Goal: Information Seeking & Learning: Compare options

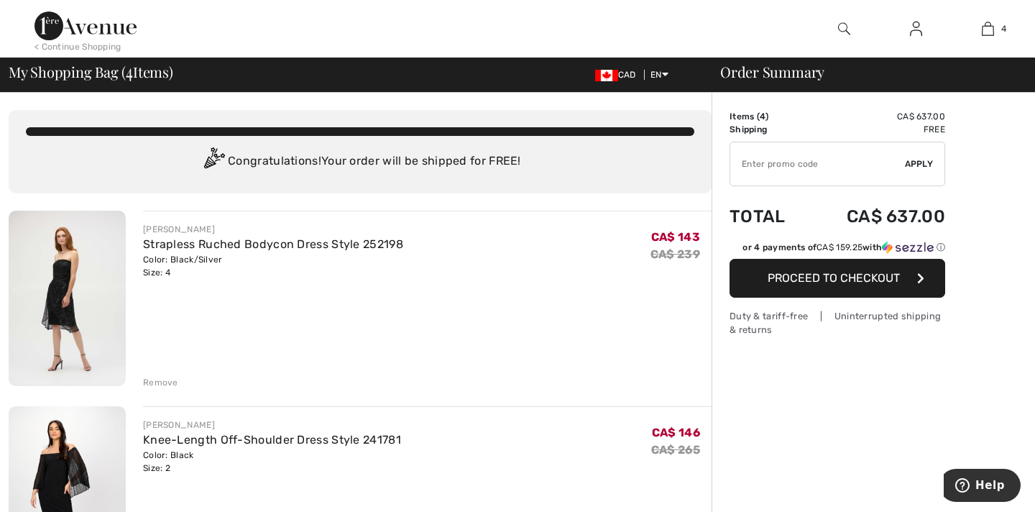
checkbox input "true"
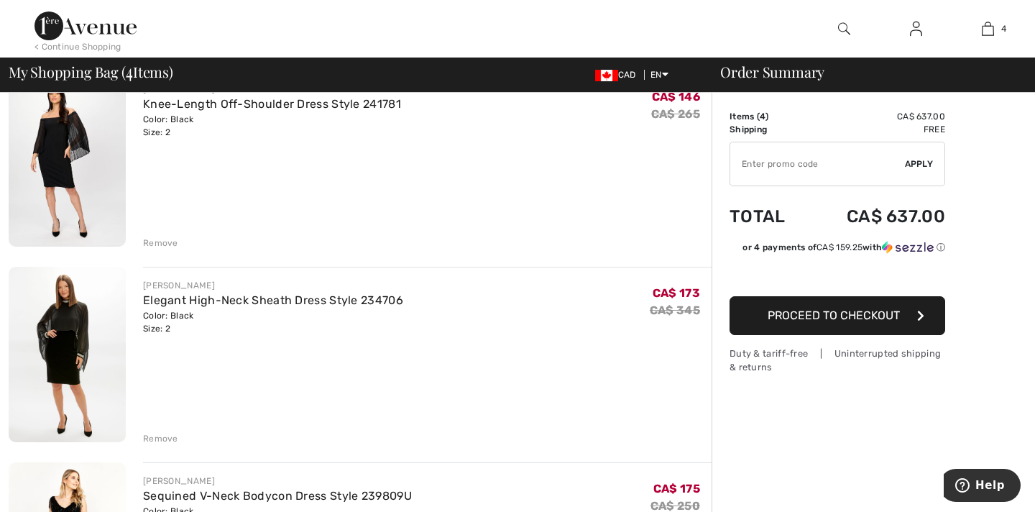
scroll to position [391, 0]
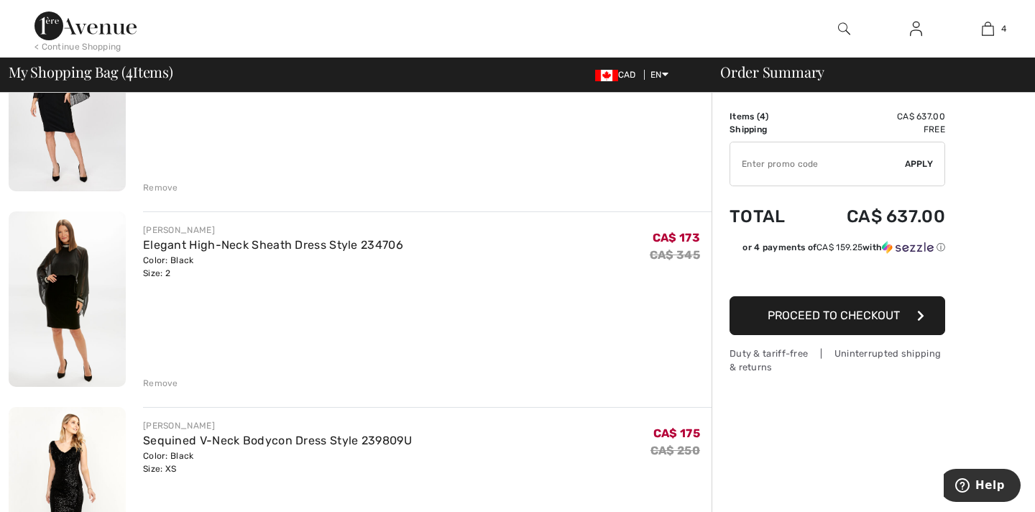
click at [96, 280] on img at bounding box center [67, 298] width 117 height 175
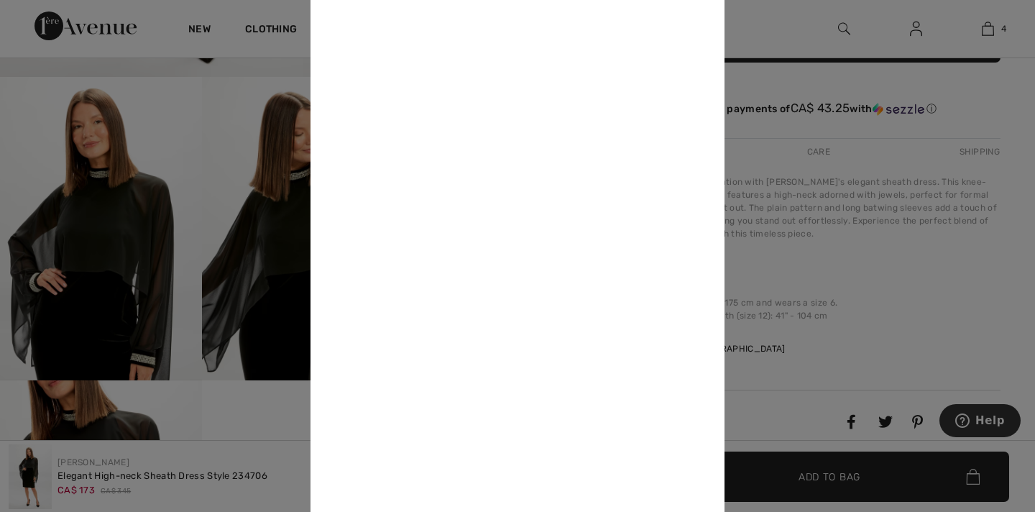
click at [246, 373] on div at bounding box center [517, 256] width 1035 height 512
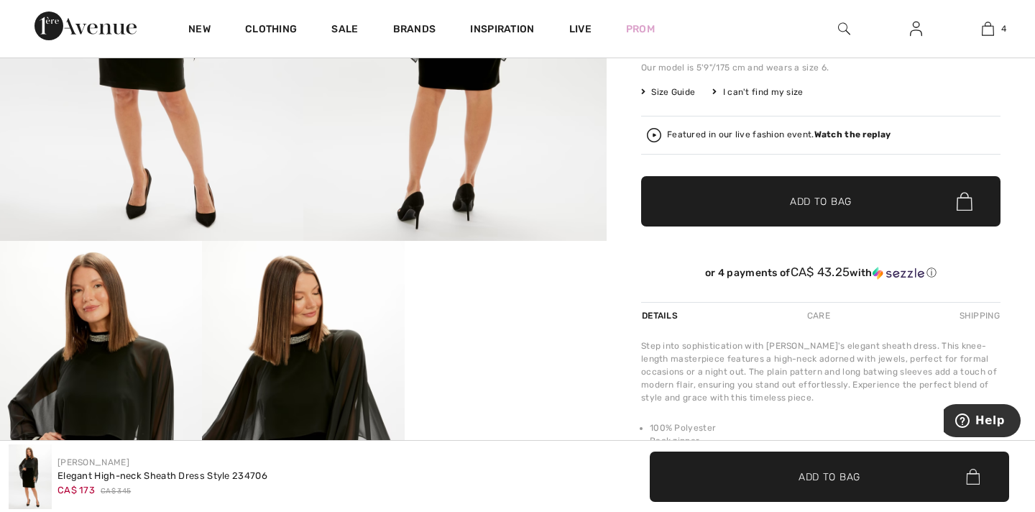
scroll to position [408, 0]
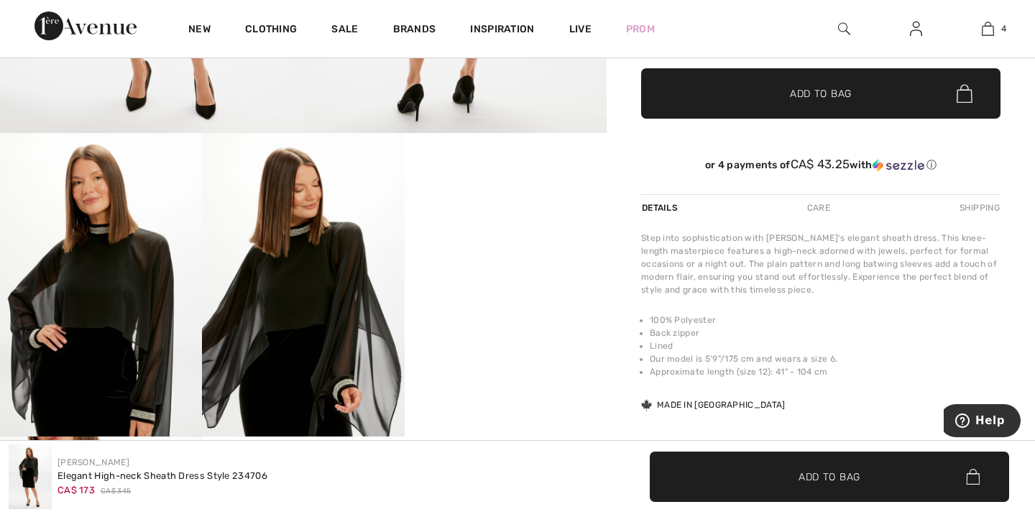
checkbox input "true"
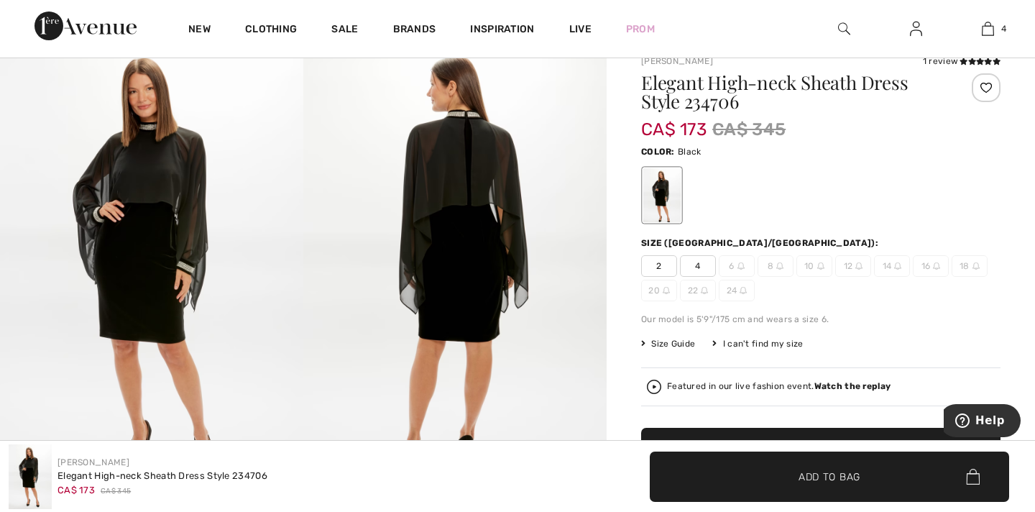
scroll to position [28, 0]
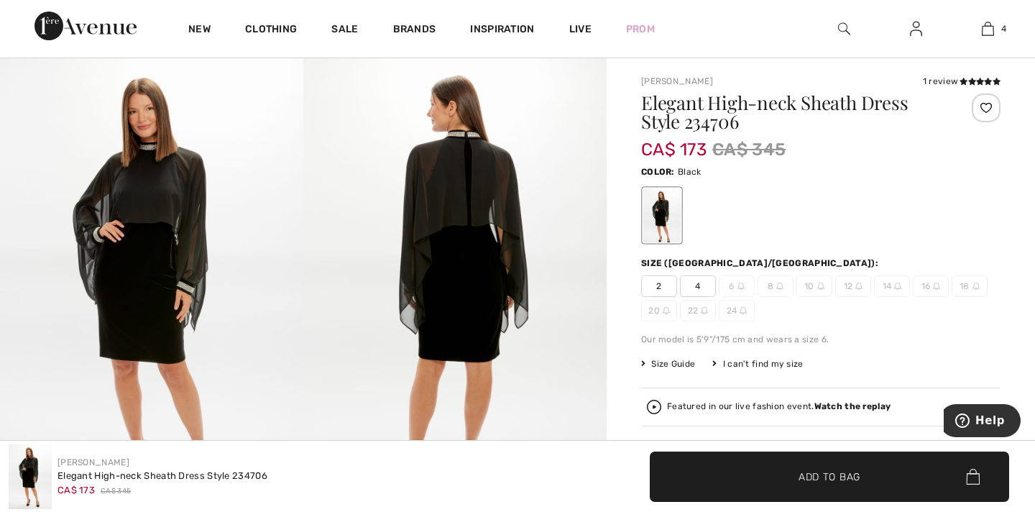
click at [469, 183] on img at bounding box center [454, 285] width 303 height 455
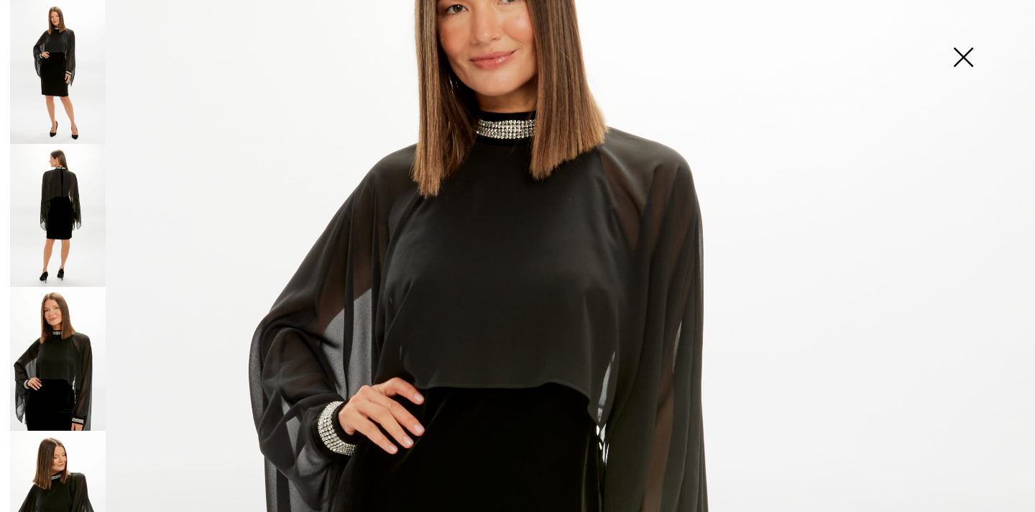
scroll to position [247, 0]
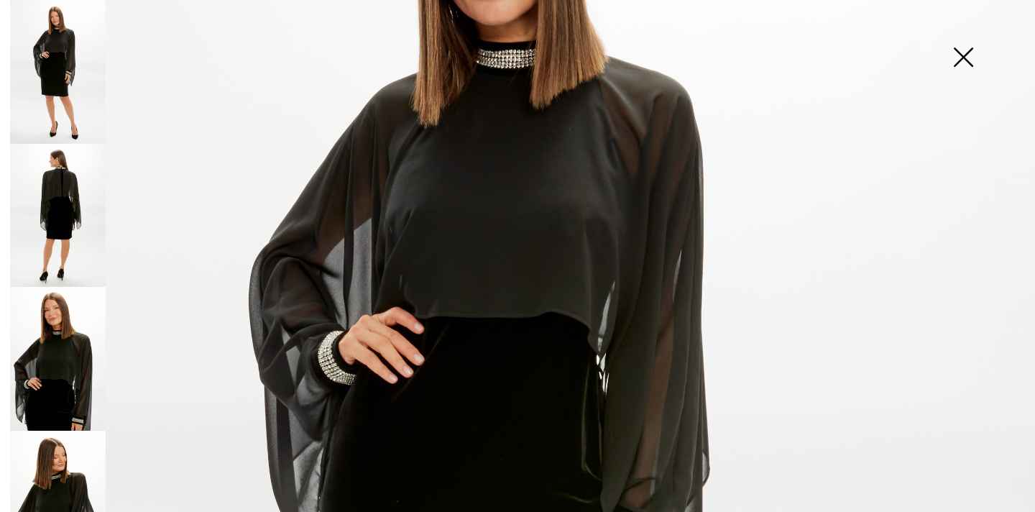
click at [75, 363] on img at bounding box center [58, 359] width 96 height 144
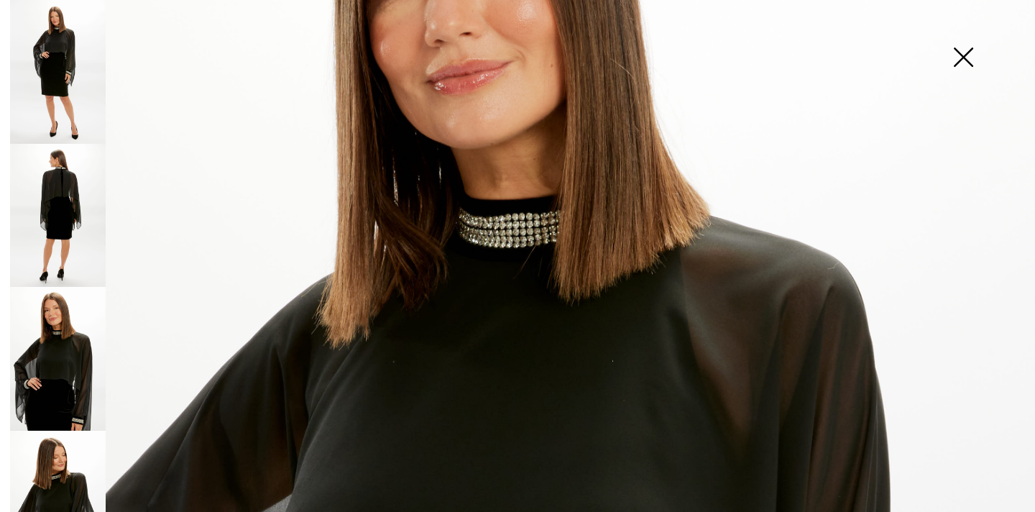
scroll to position [260, 0]
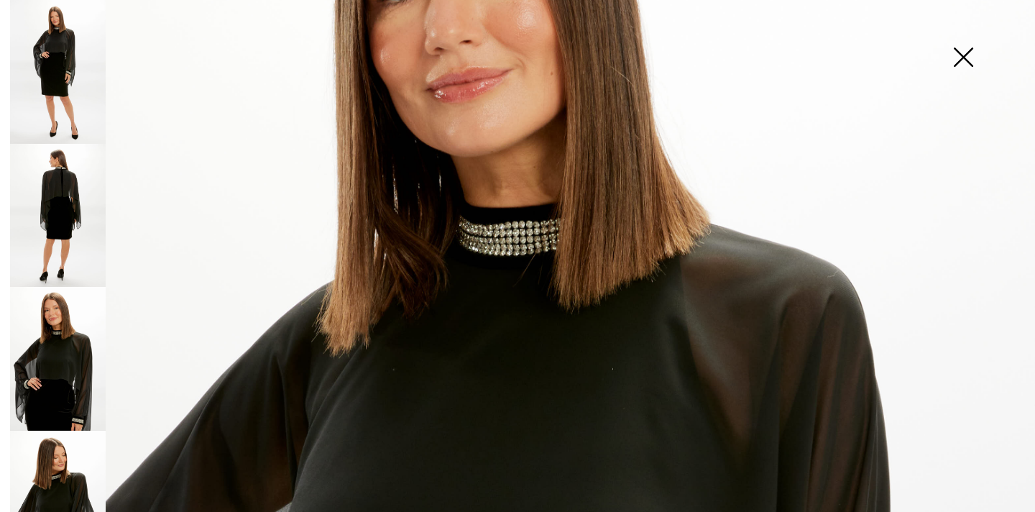
click at [517, 239] on img at bounding box center [517, 516] width 1035 height 1553
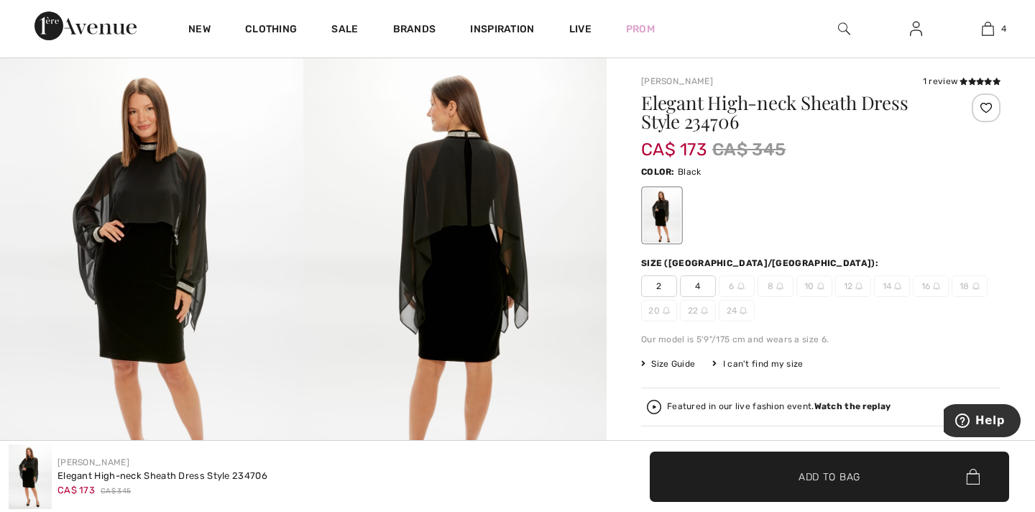
click at [188, 247] on img at bounding box center [151, 285] width 303 height 455
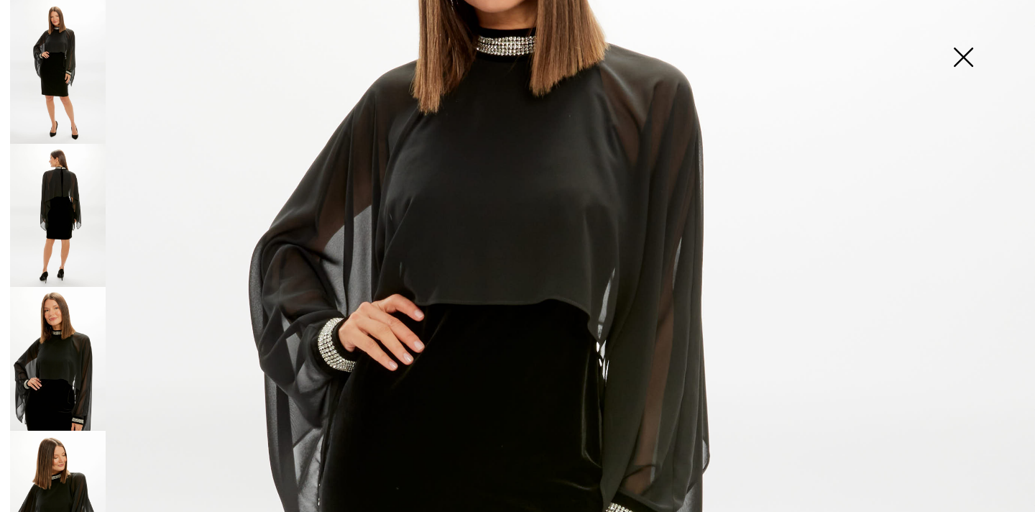
click at [56, 355] on img at bounding box center [58, 359] width 96 height 144
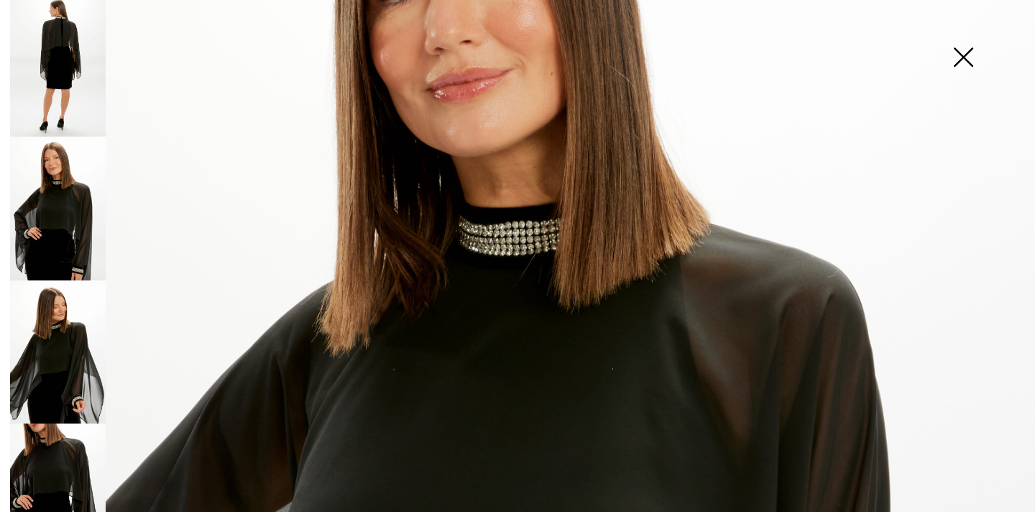
scroll to position [206, 0]
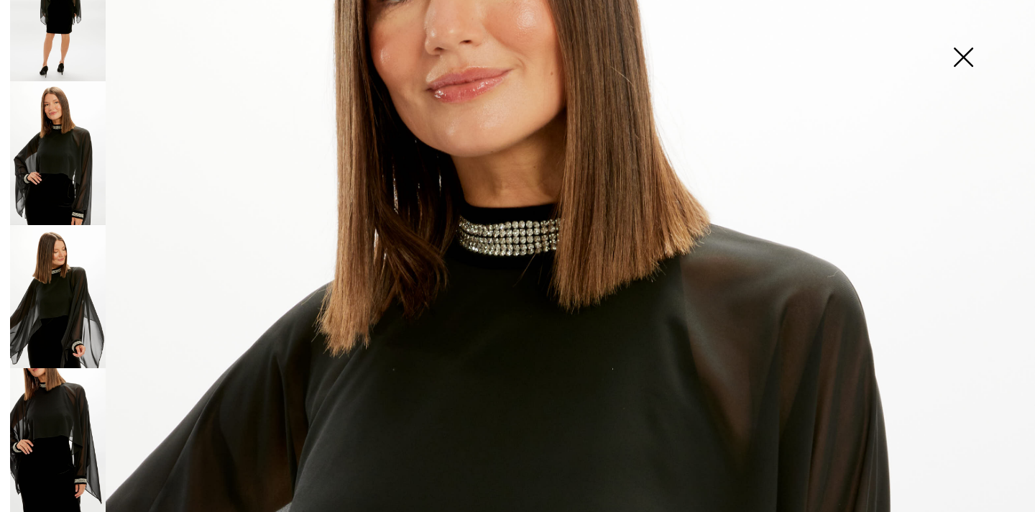
click at [75, 430] on img at bounding box center [58, 440] width 96 height 144
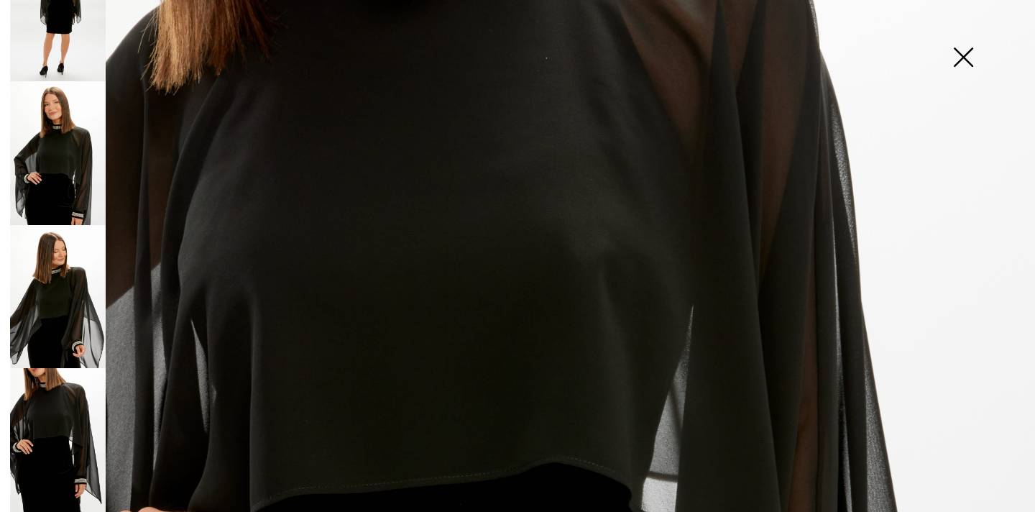
scroll to position [0, 0]
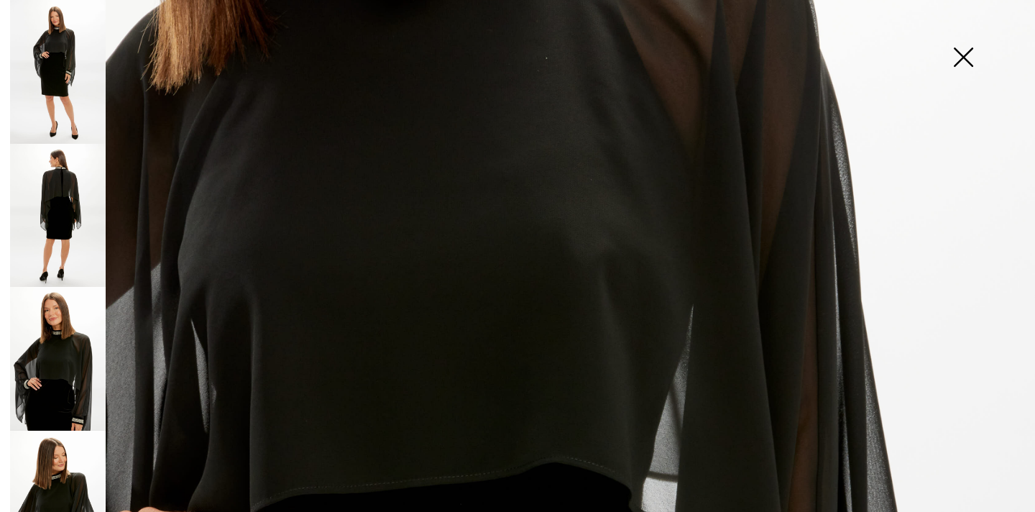
click at [66, 90] on img at bounding box center [58, 72] width 96 height 144
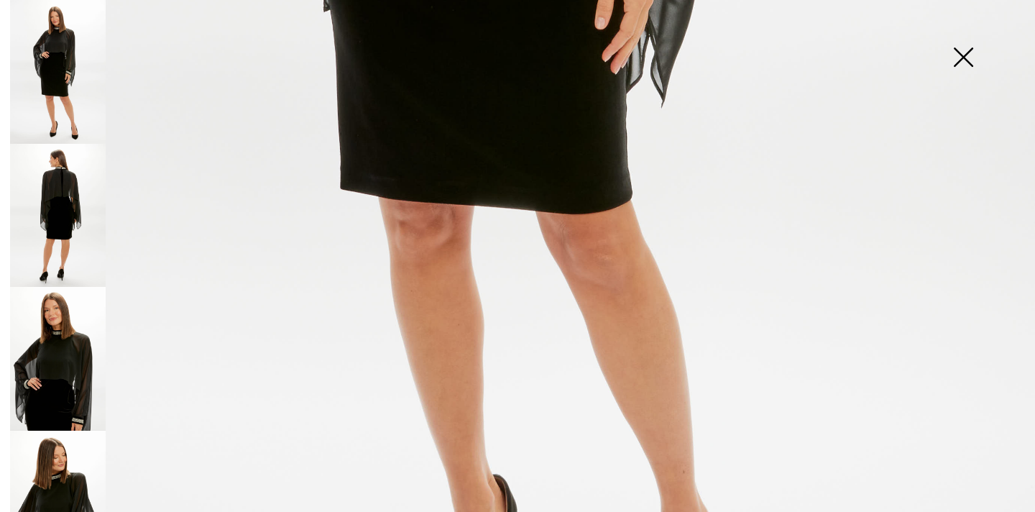
scroll to position [873, 0]
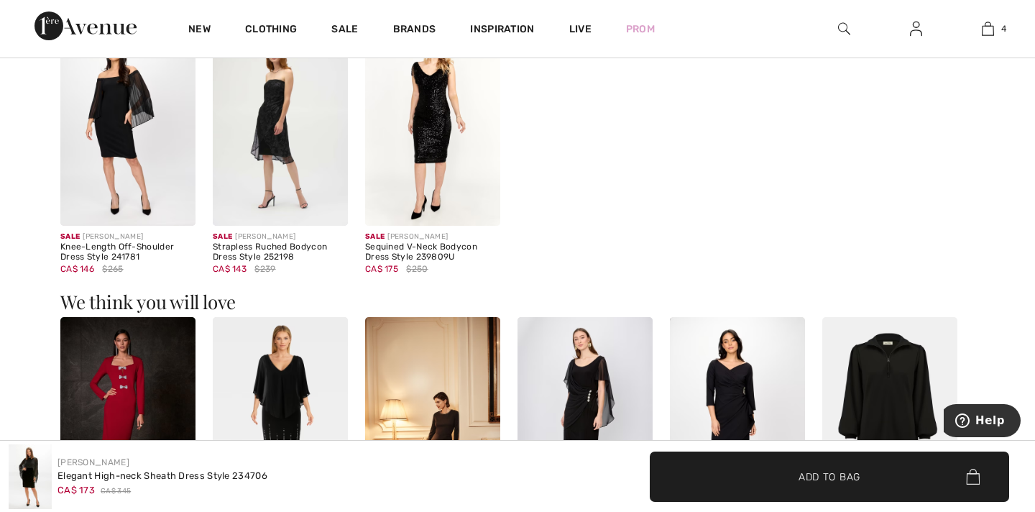
scroll to position [1098, 0]
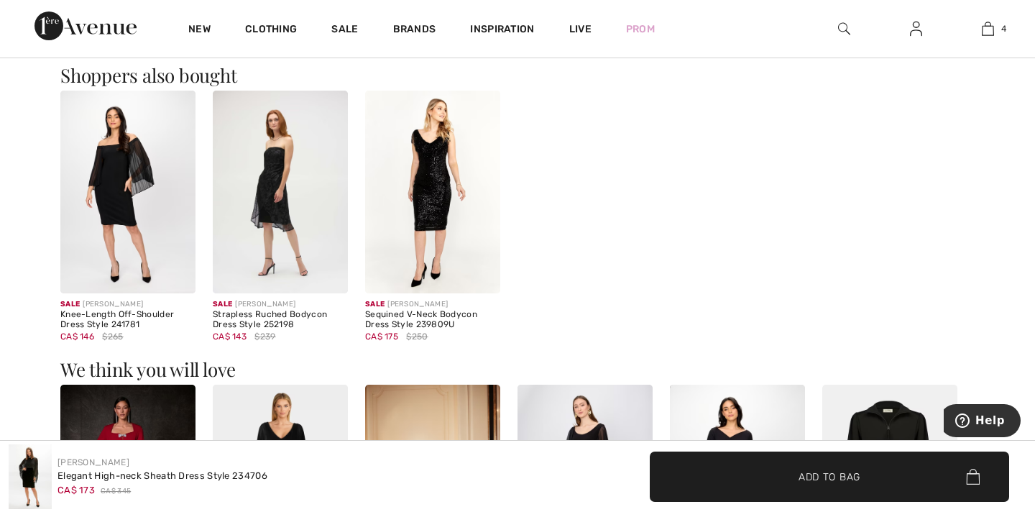
click at [146, 186] on img at bounding box center [127, 192] width 135 height 203
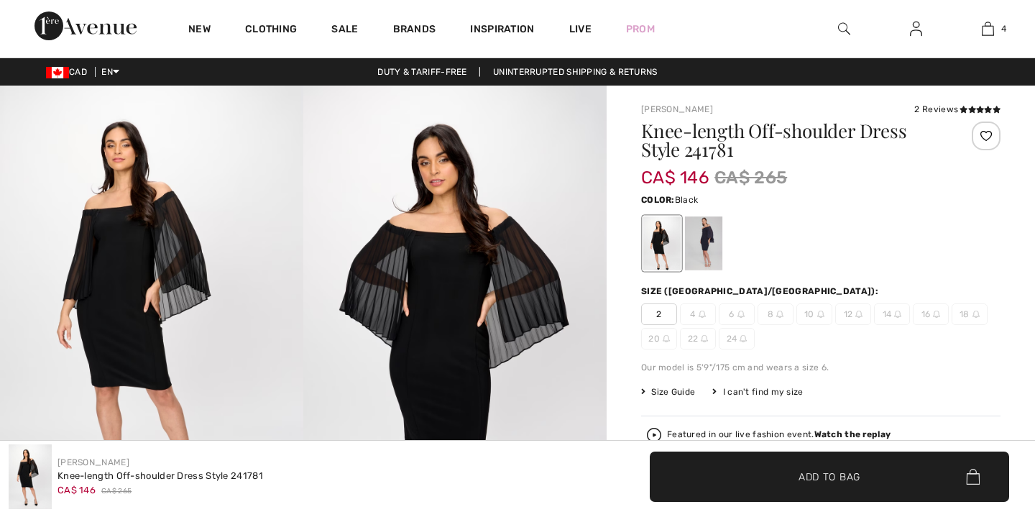
checkbox input "true"
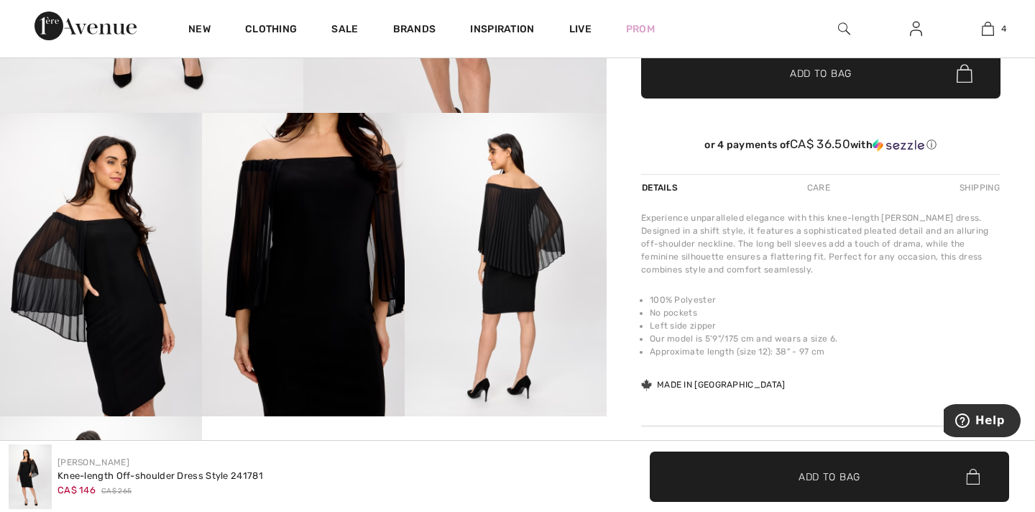
scroll to position [427, 0]
click at [106, 265] on img at bounding box center [101, 265] width 202 height 303
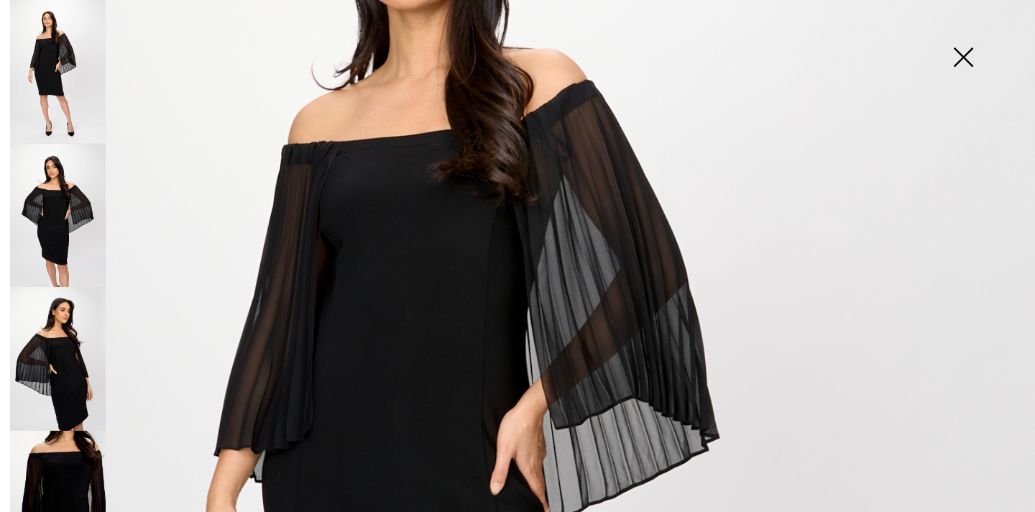
scroll to position [277, 0]
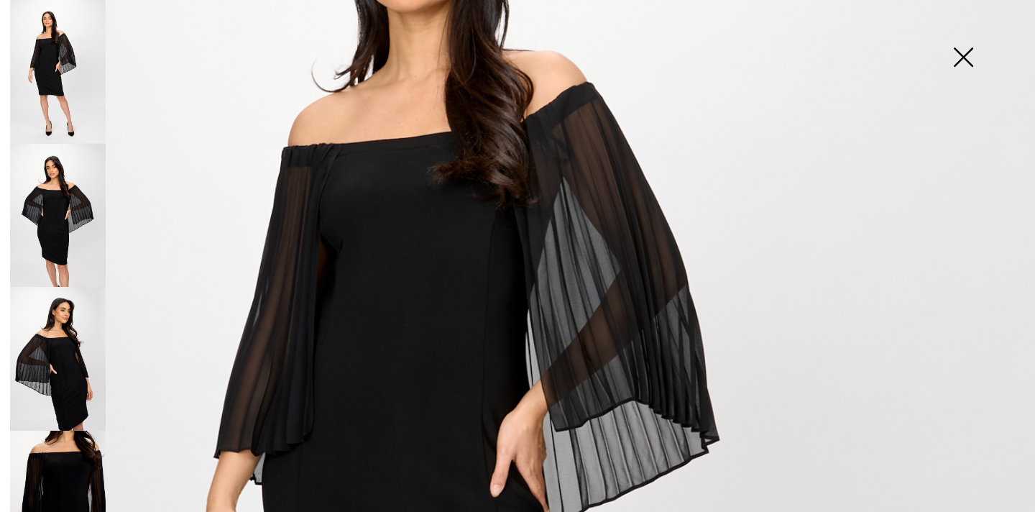
click at [80, 203] on img at bounding box center [58, 216] width 96 height 144
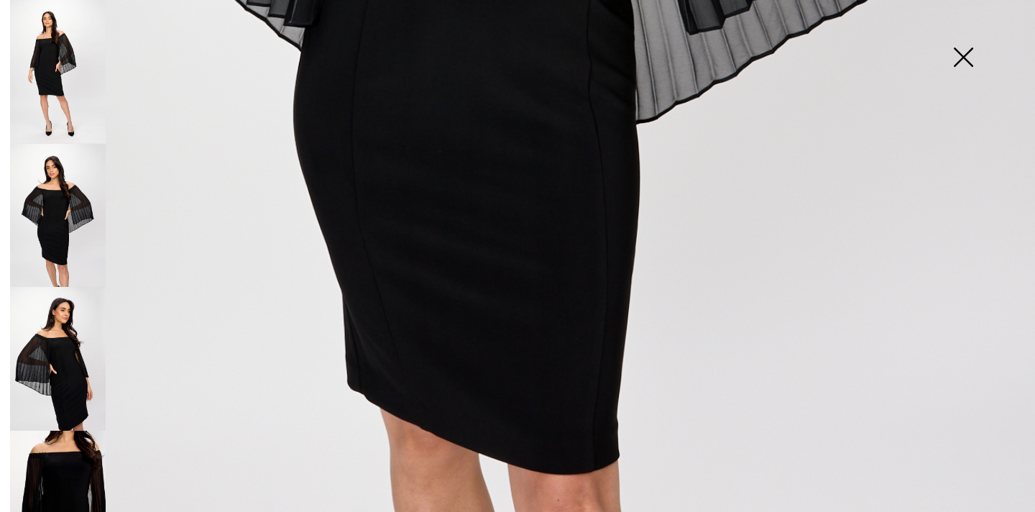
scroll to position [856, 0]
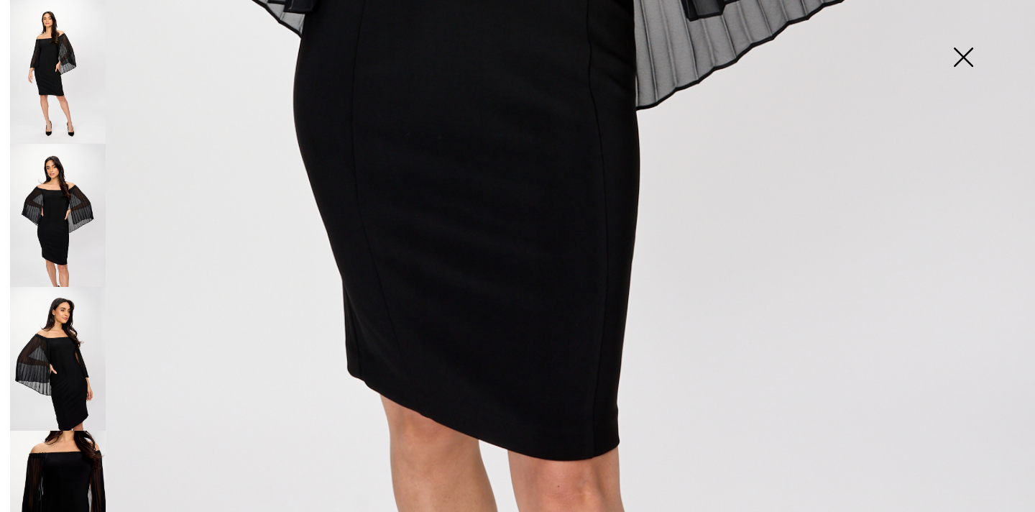
click at [60, 347] on img at bounding box center [58, 359] width 96 height 144
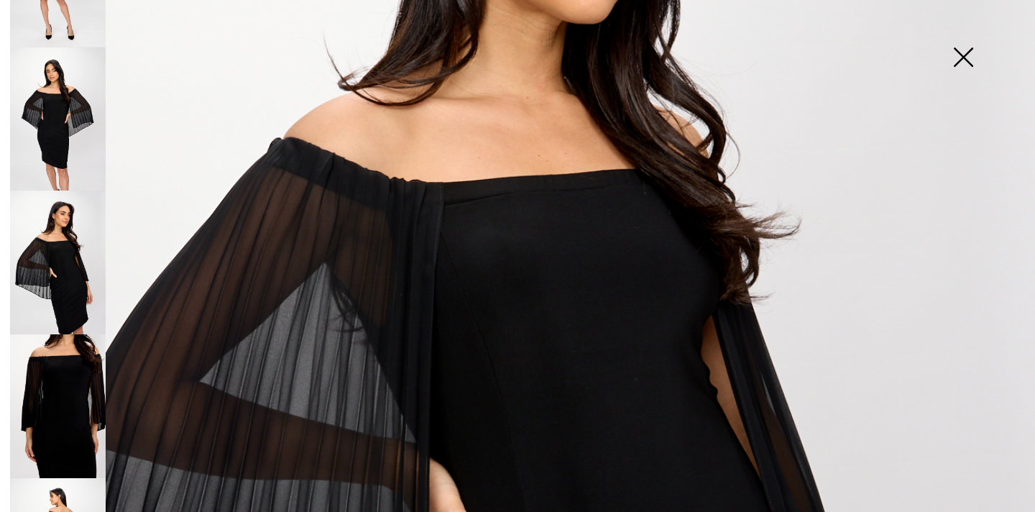
scroll to position [114, 0]
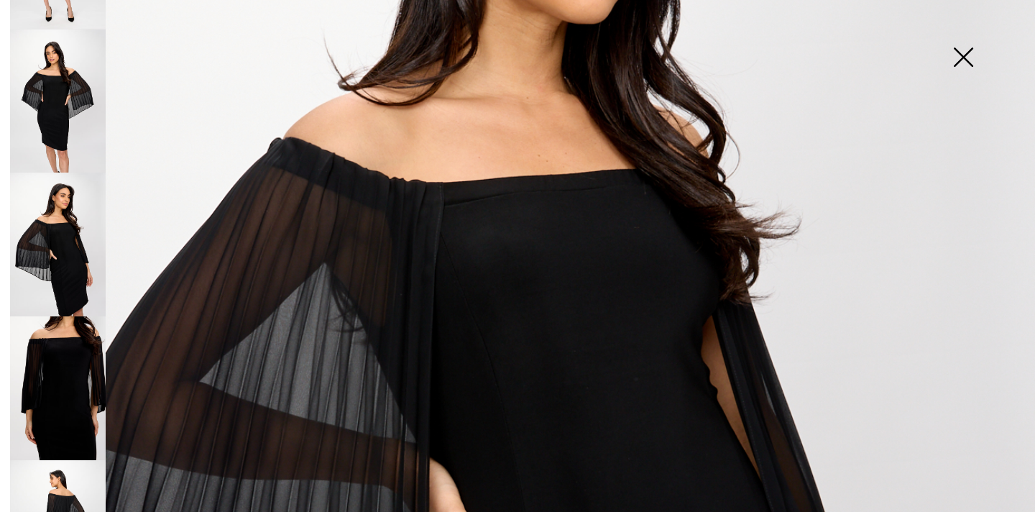
click at [52, 393] on img at bounding box center [58, 388] width 96 height 144
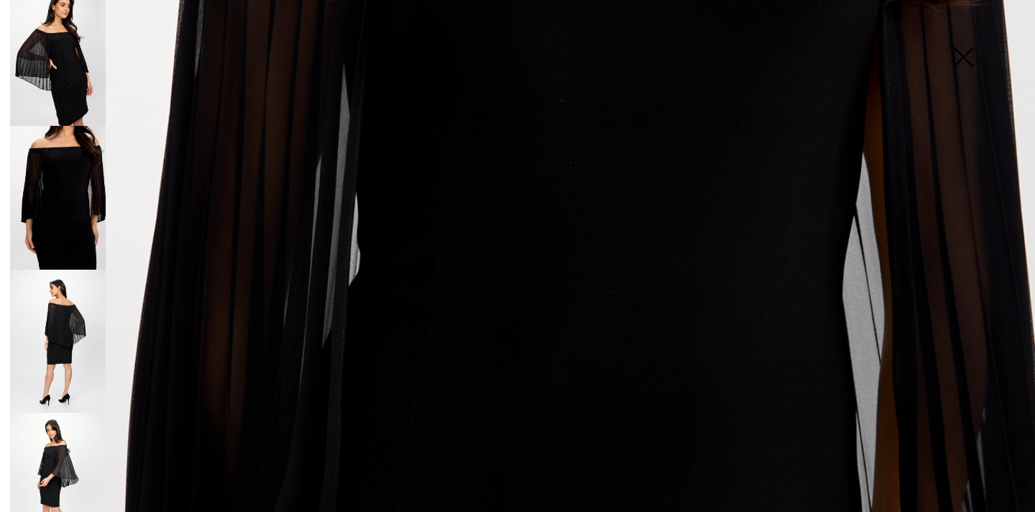
scroll to position [315, 0]
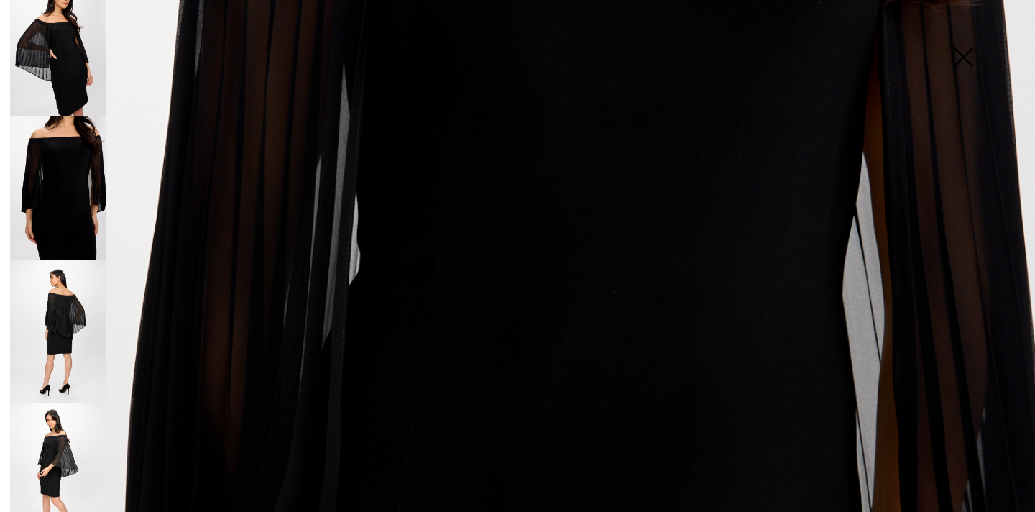
click at [81, 350] on img at bounding box center [58, 332] width 96 height 144
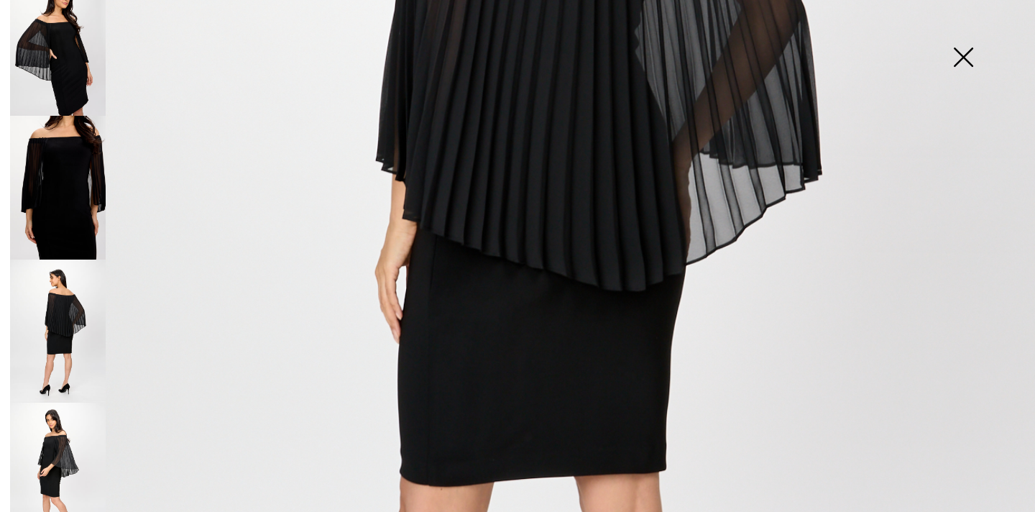
scroll to position [566, 0]
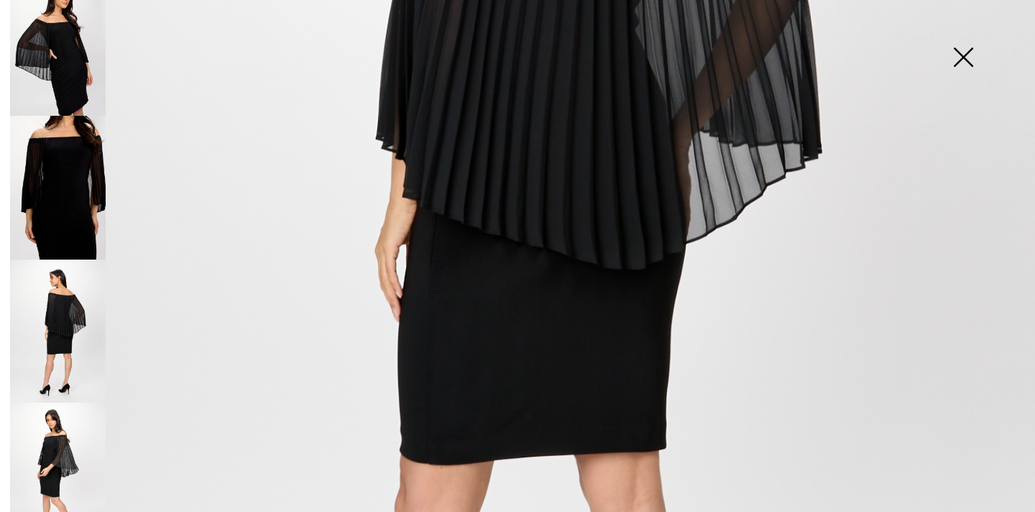
click at [78, 449] on img at bounding box center [58, 475] width 96 height 144
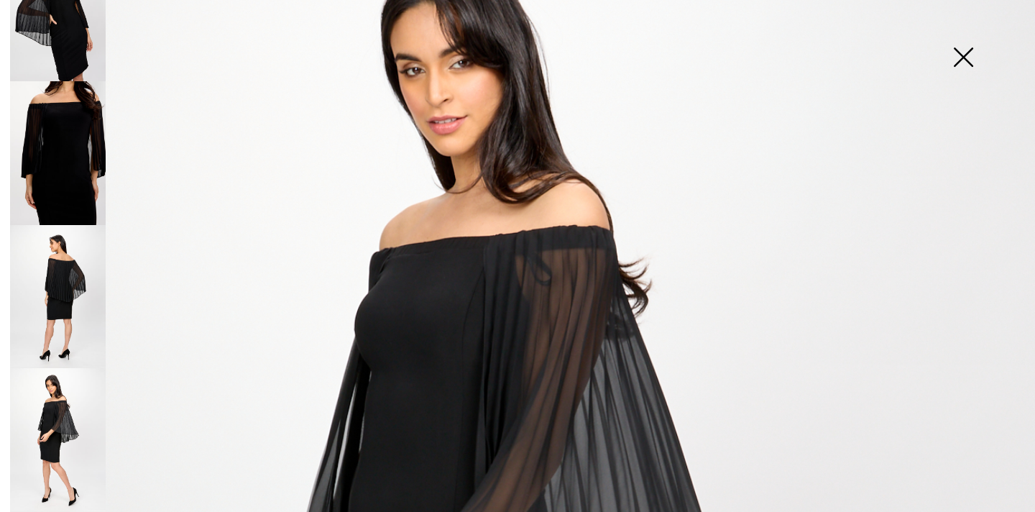
scroll to position [0, 0]
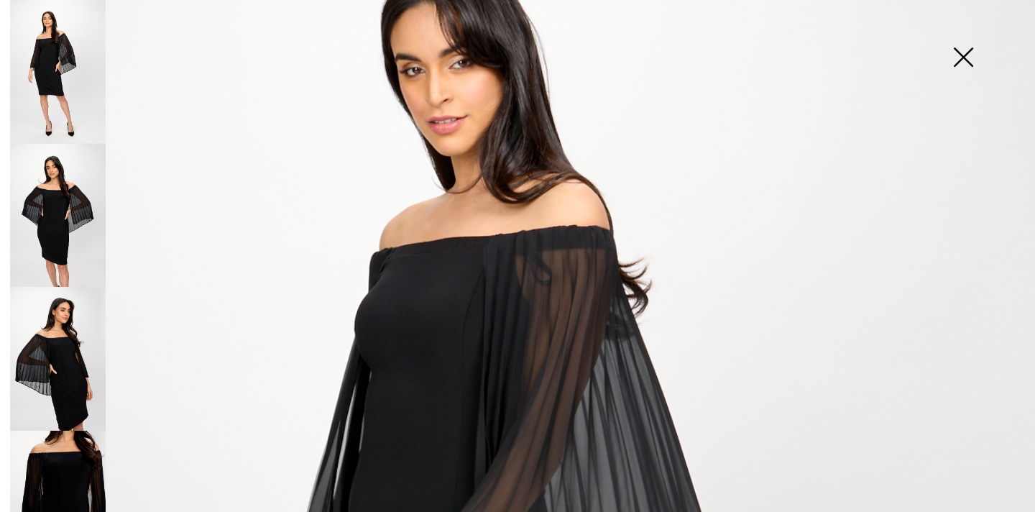
click at [78, 237] on img at bounding box center [58, 216] width 96 height 144
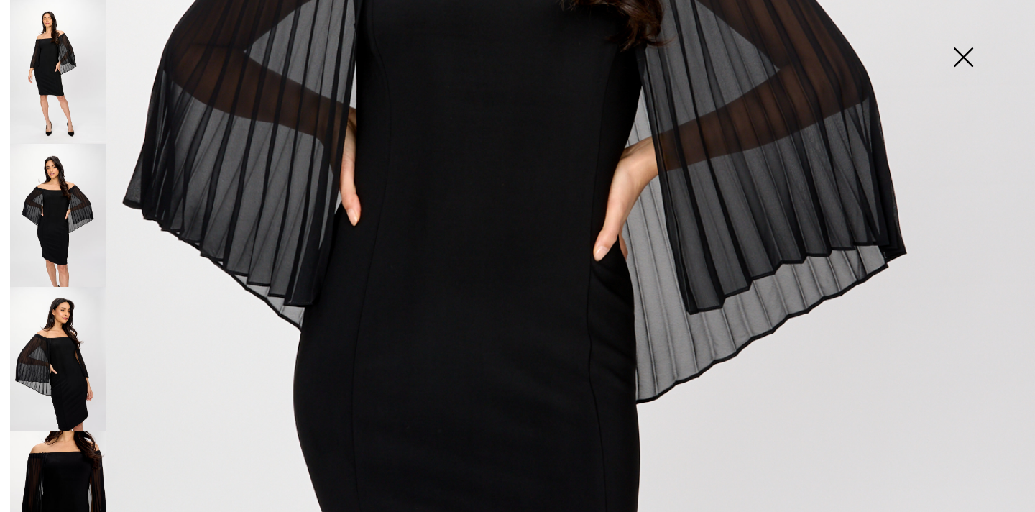
scroll to position [572, 0]
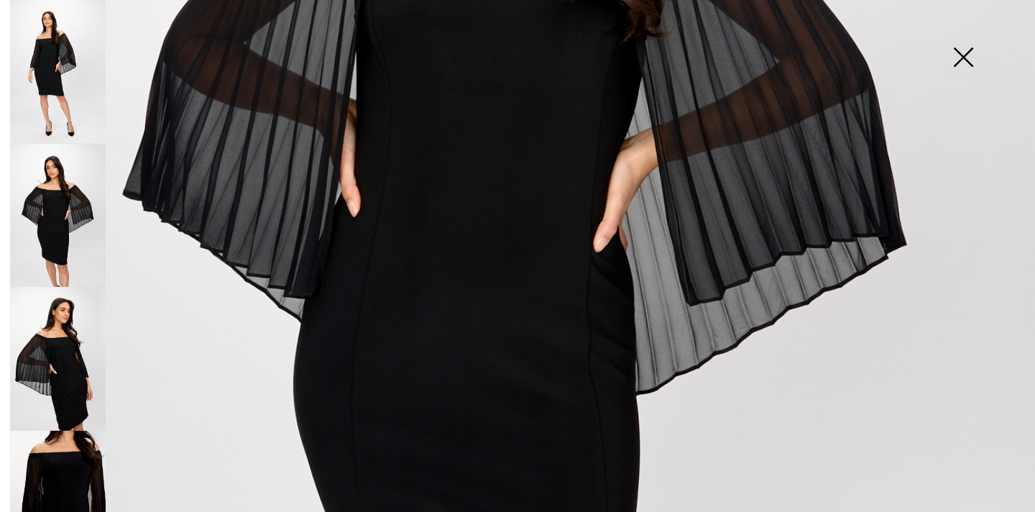
click at [973, 62] on img at bounding box center [963, 59] width 72 height 74
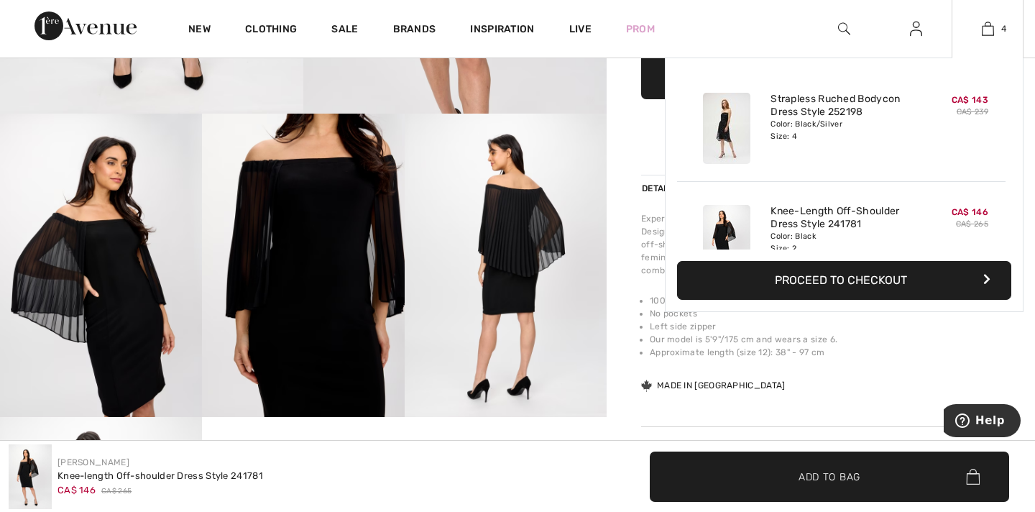
scroll to position [34, 0]
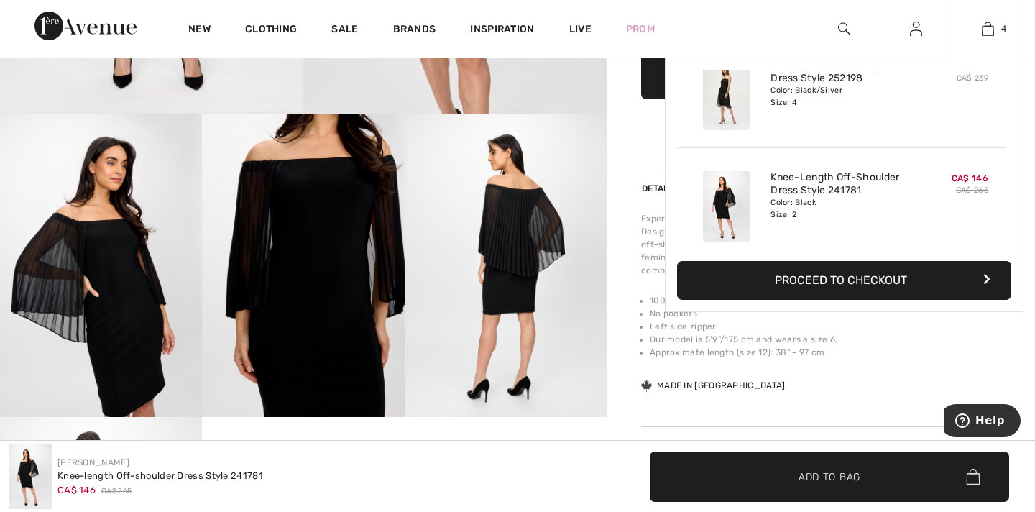
click at [733, 107] on img at bounding box center [726, 94] width 47 height 71
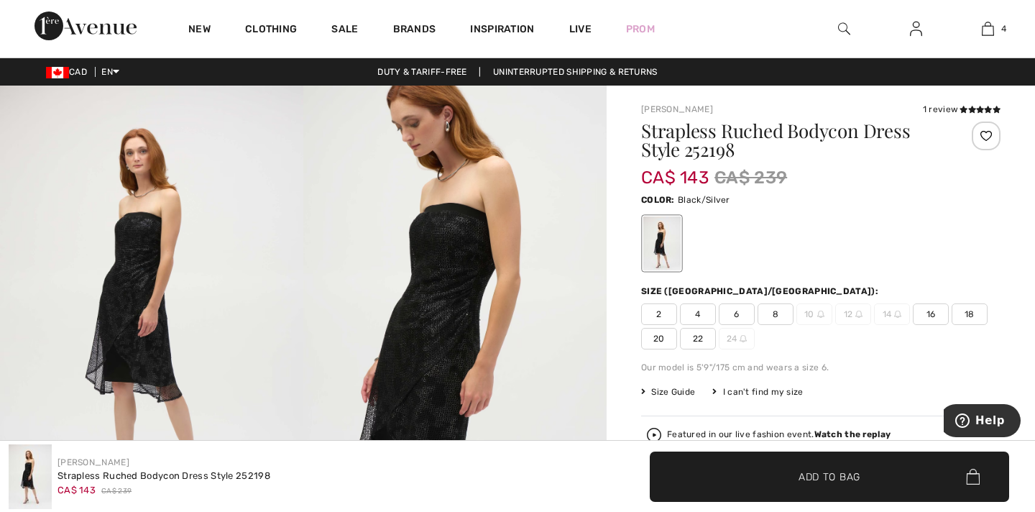
scroll to position [361, 0]
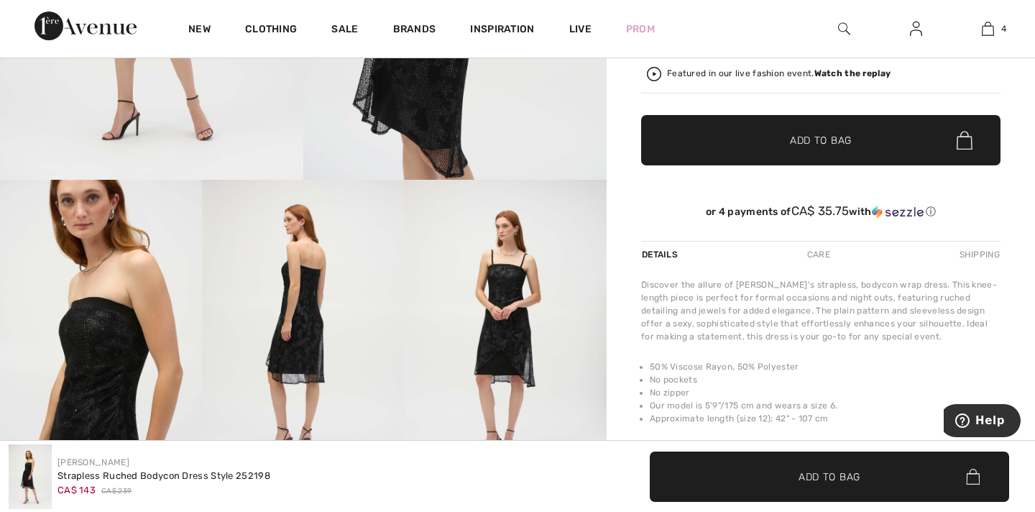
checkbox input "true"
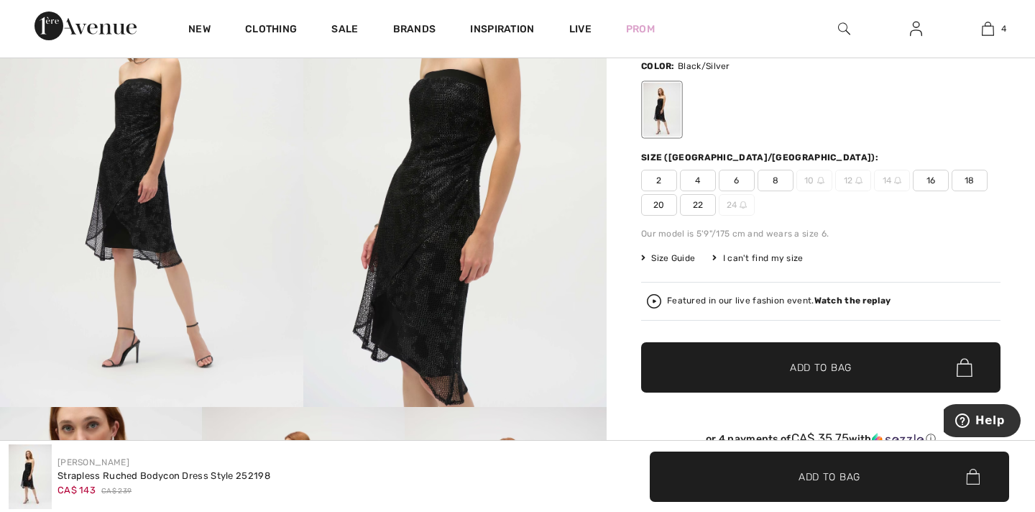
scroll to position [101, 0]
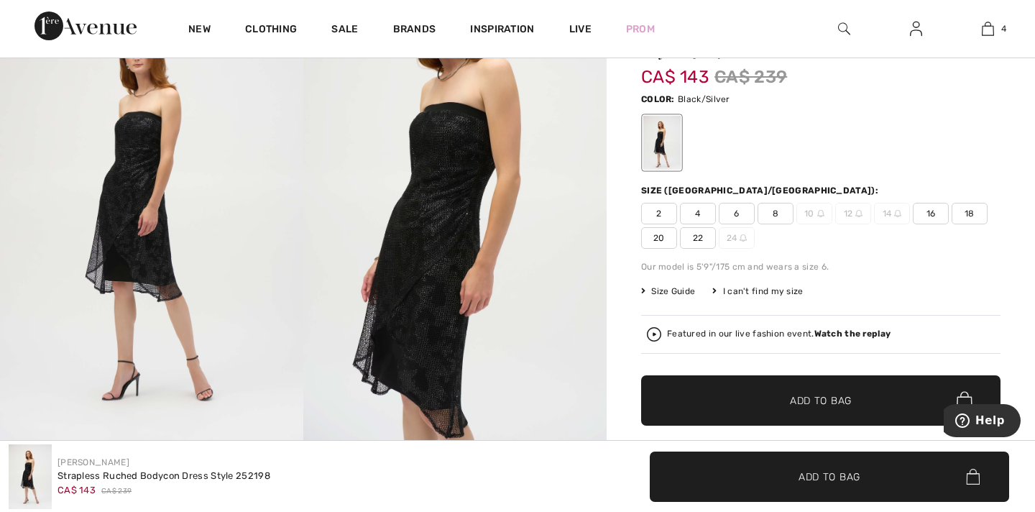
click at [132, 201] on img at bounding box center [151, 212] width 303 height 455
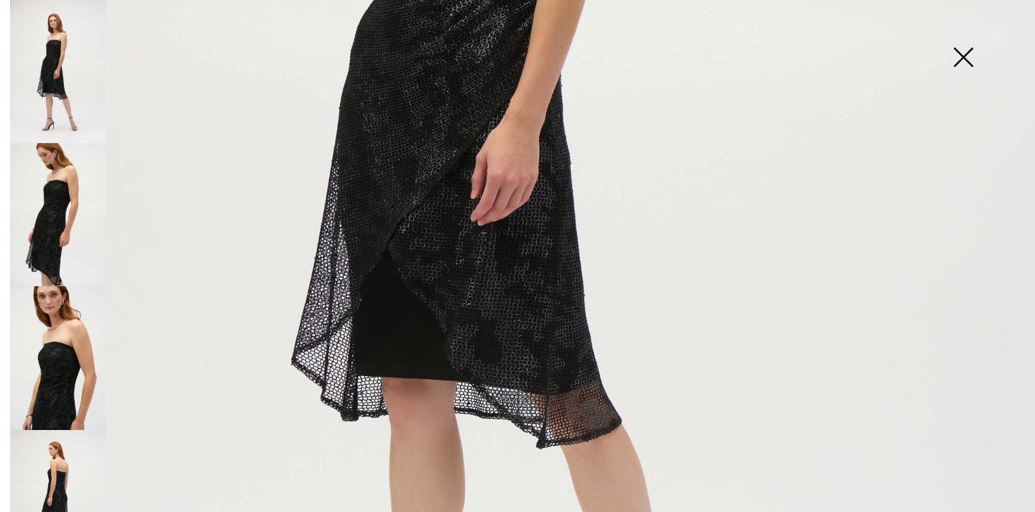
scroll to position [638, 0]
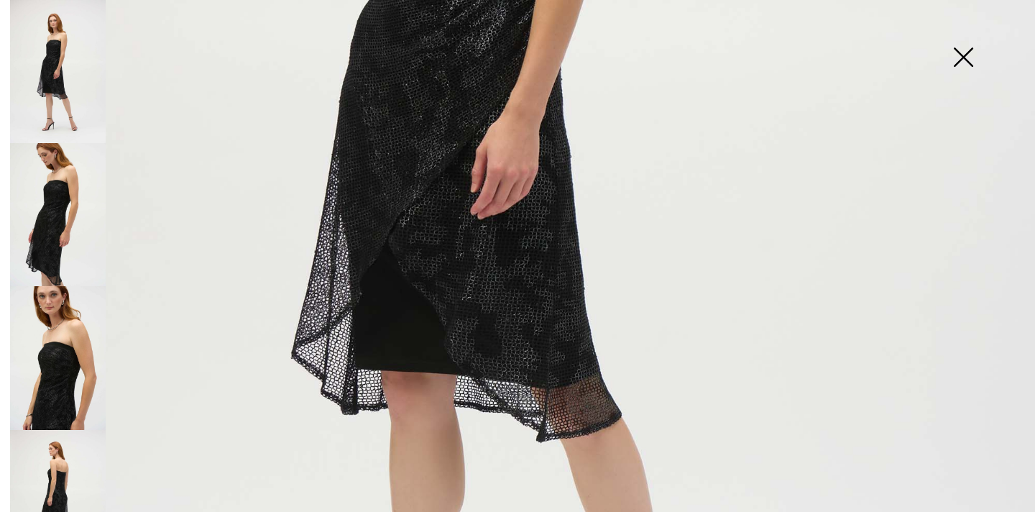
click at [69, 191] on img at bounding box center [58, 214] width 96 height 143
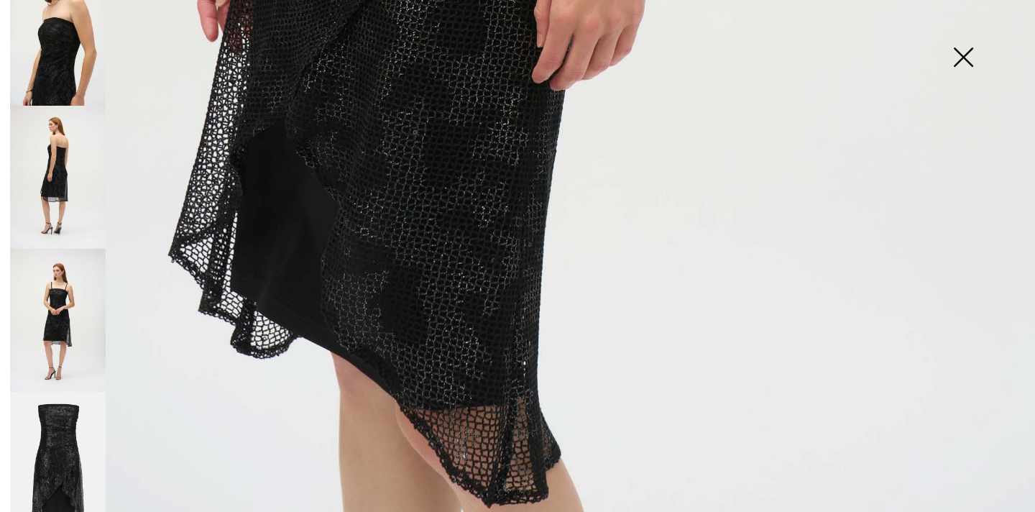
scroll to position [348, 0]
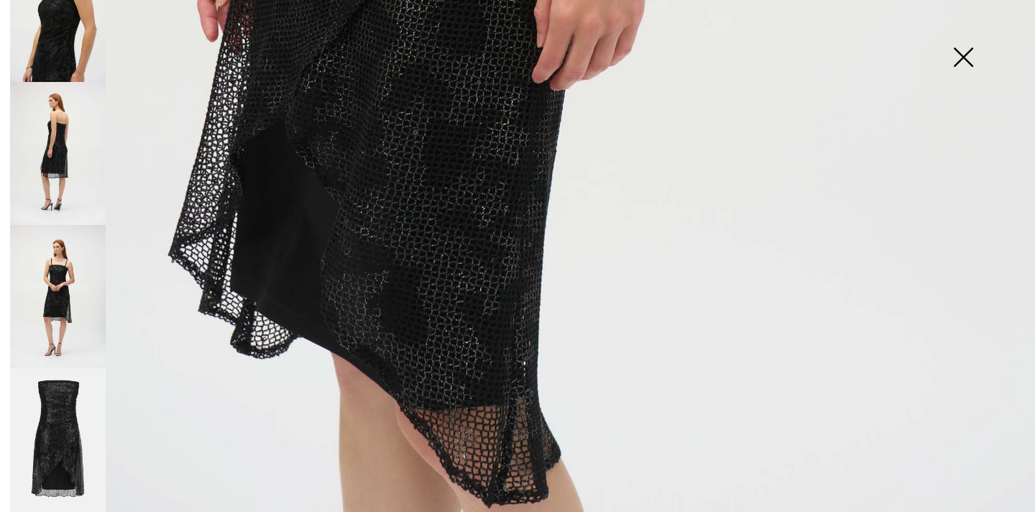
click at [55, 299] on img at bounding box center [58, 296] width 96 height 143
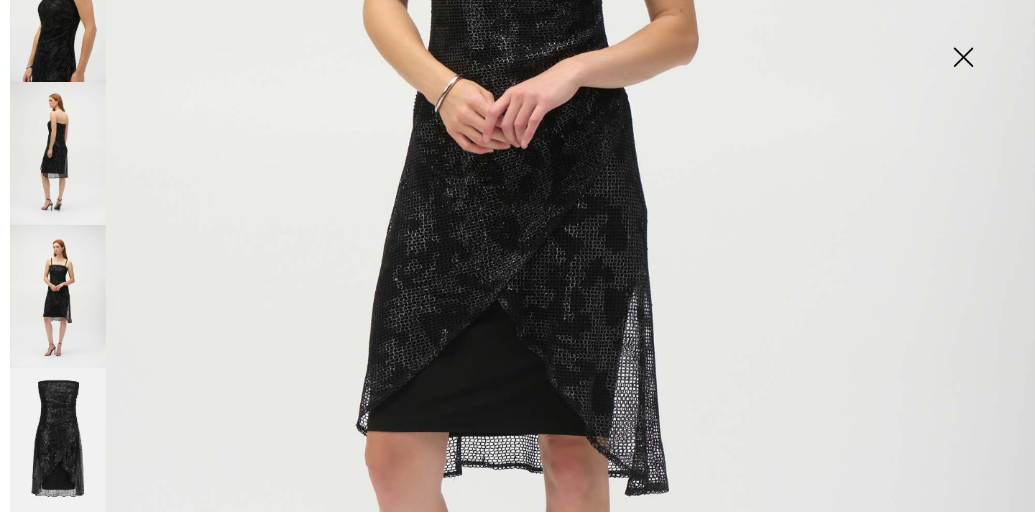
scroll to position [572, 0]
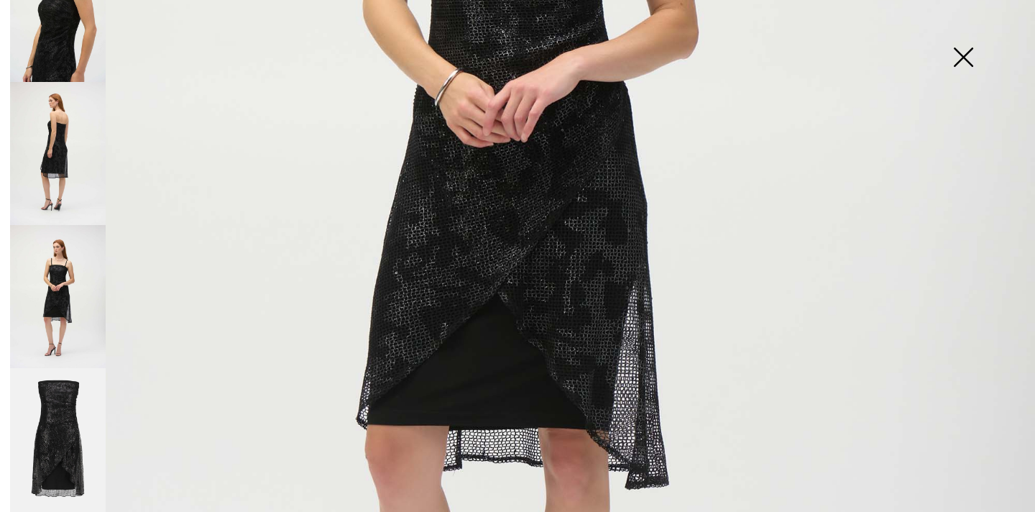
click at [63, 425] on img at bounding box center [58, 440] width 96 height 144
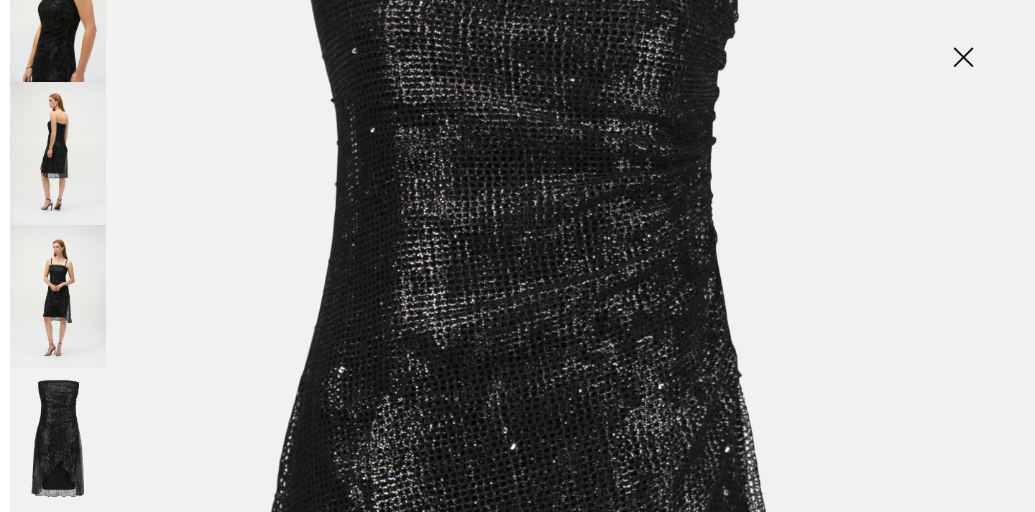
scroll to position [210, 0]
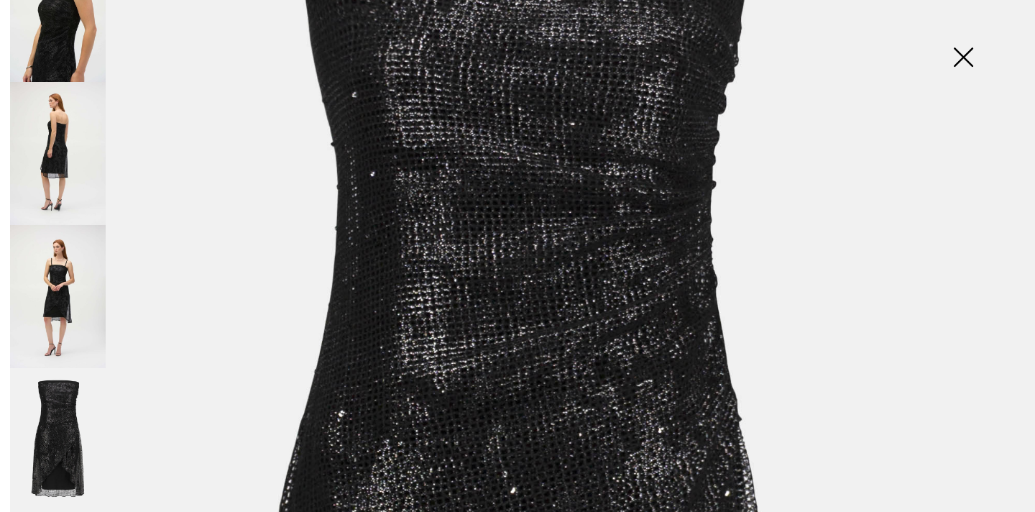
click at [87, 166] on img at bounding box center [58, 153] width 96 height 143
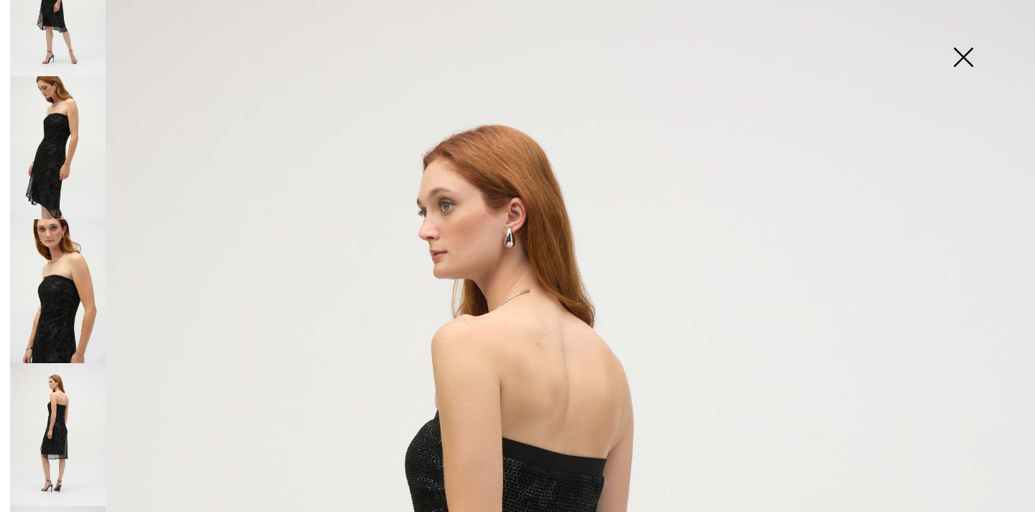
scroll to position [35, 0]
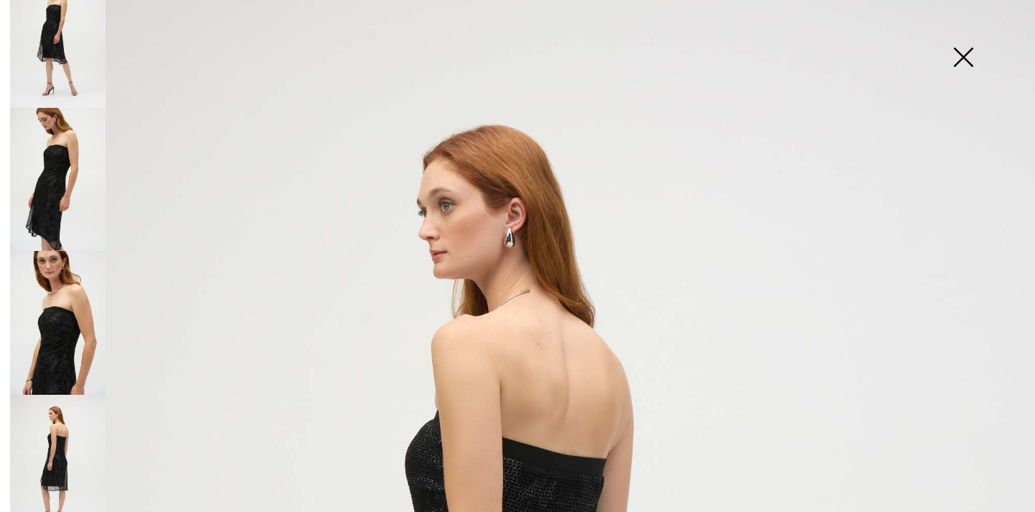
click at [64, 170] on img at bounding box center [58, 179] width 96 height 143
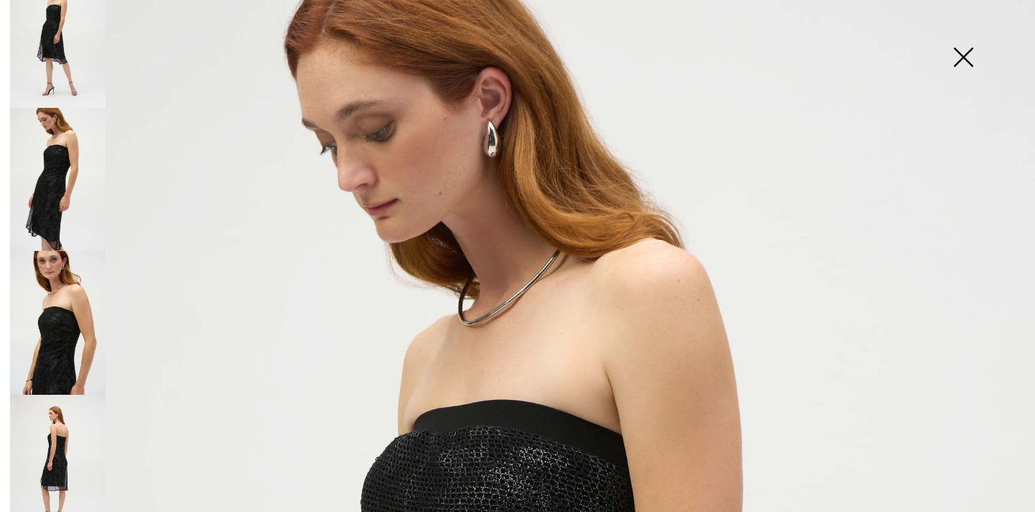
scroll to position [0, 0]
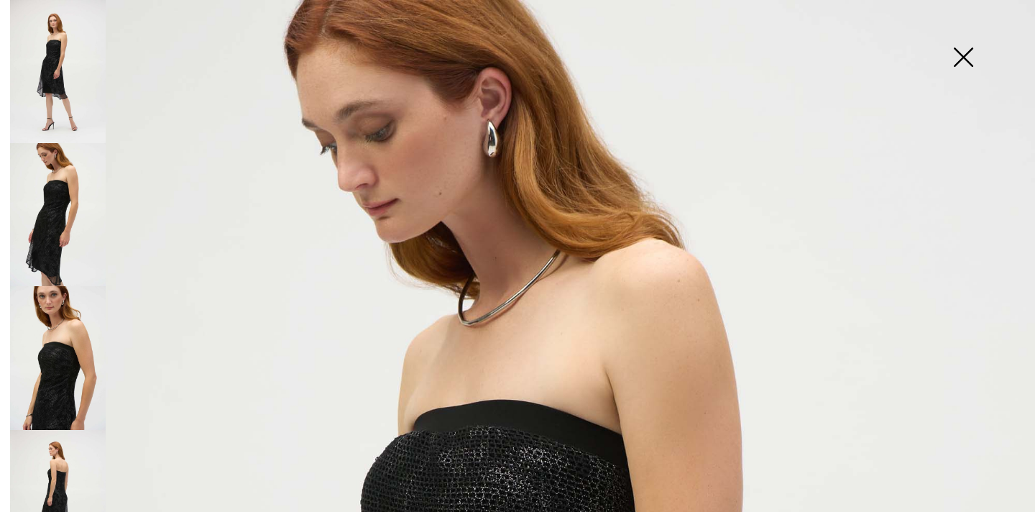
click at [64, 80] on img at bounding box center [58, 71] width 96 height 143
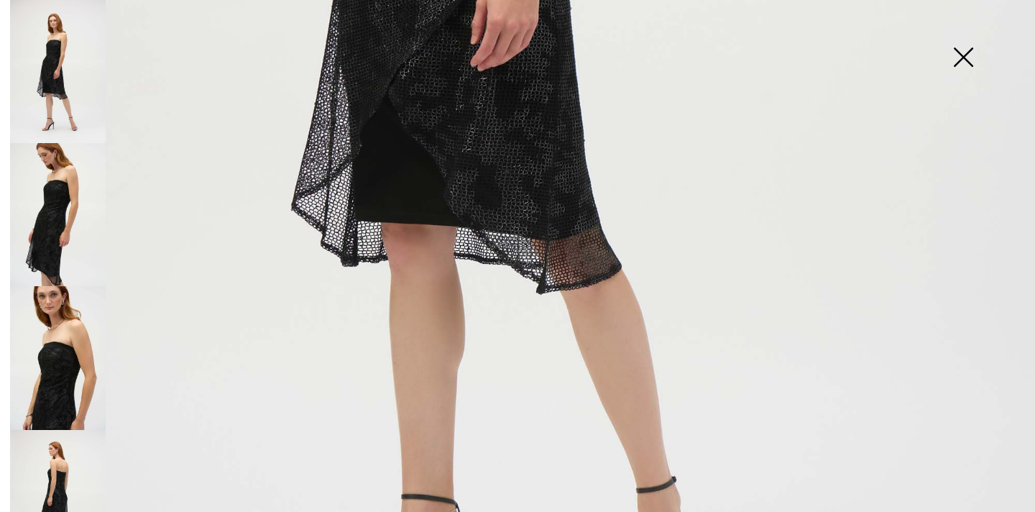
scroll to position [821, 0]
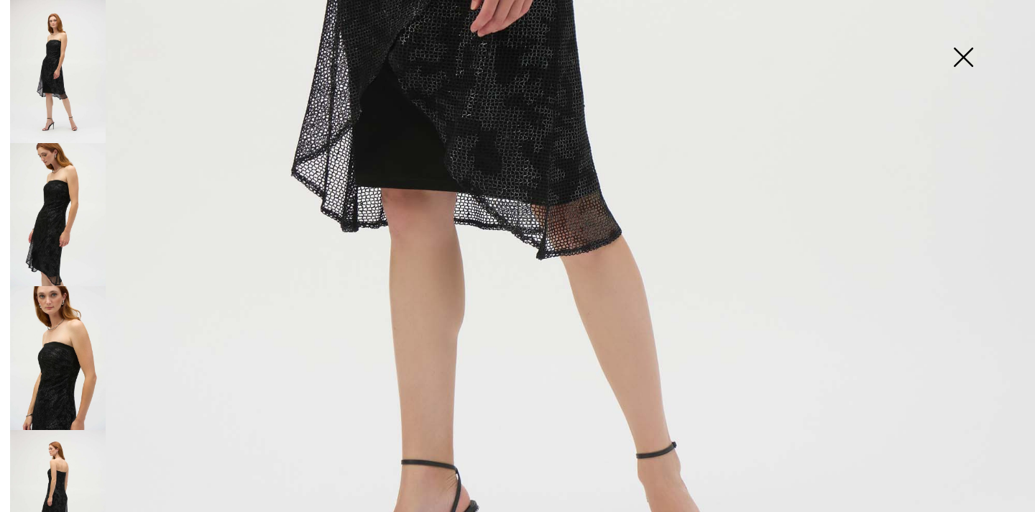
click at [975, 55] on img at bounding box center [963, 59] width 72 height 74
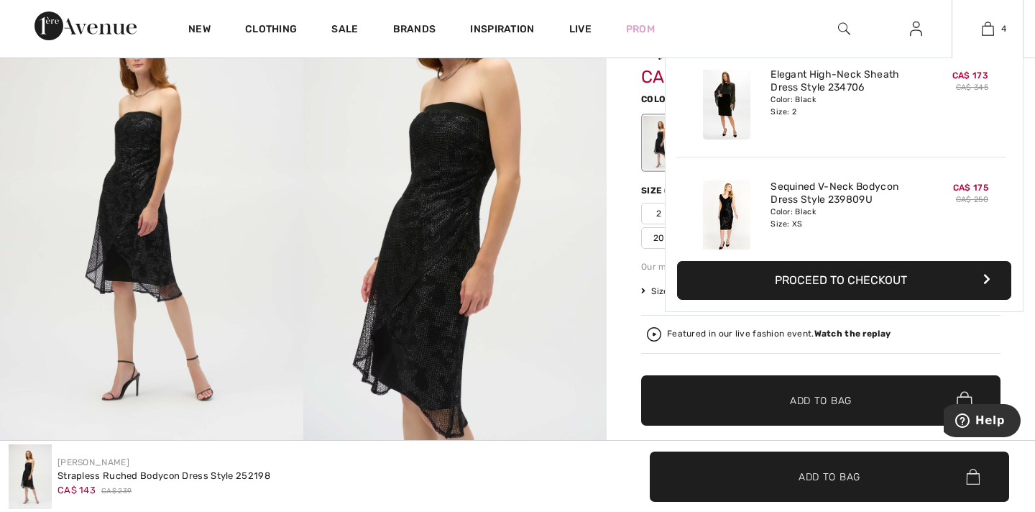
scroll to position [269, 0]
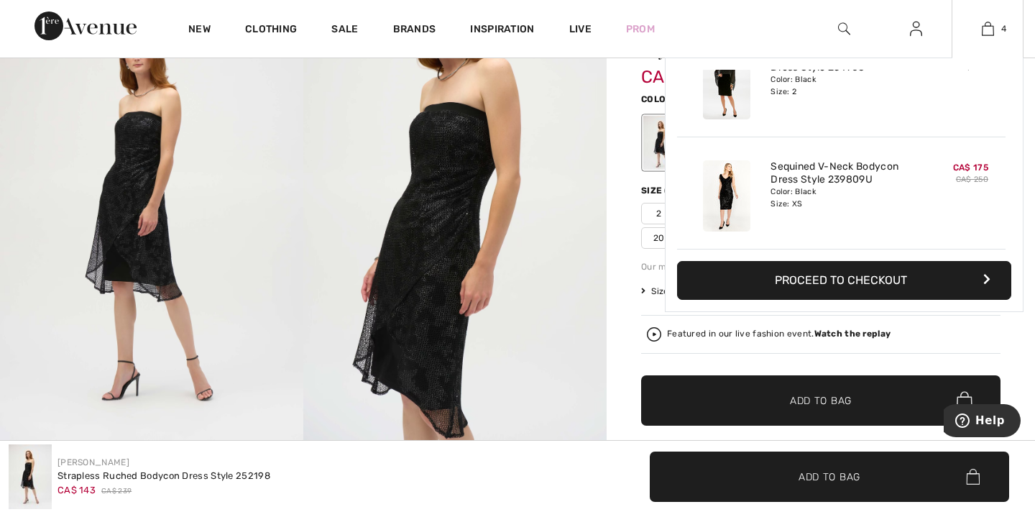
click at [722, 178] on img at bounding box center [726, 195] width 47 height 71
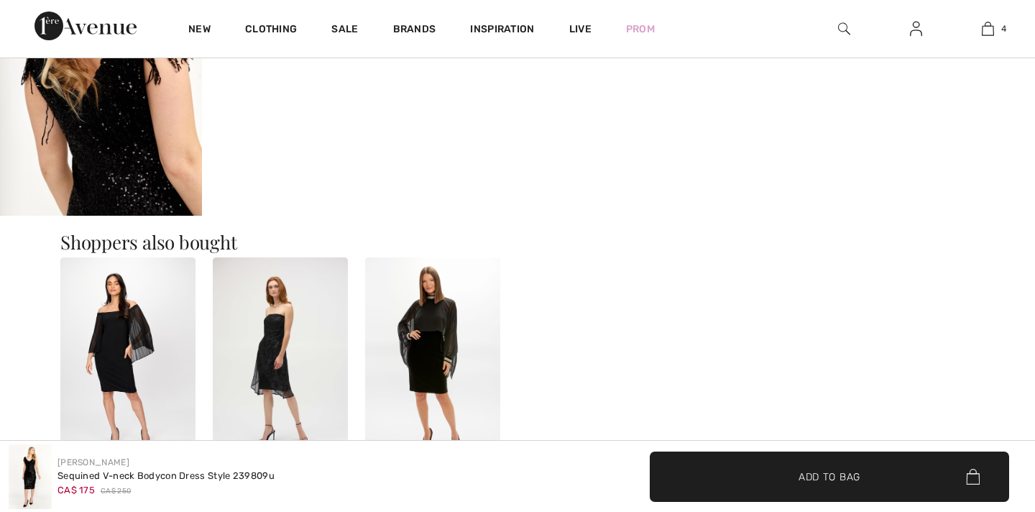
scroll to position [1098, 0]
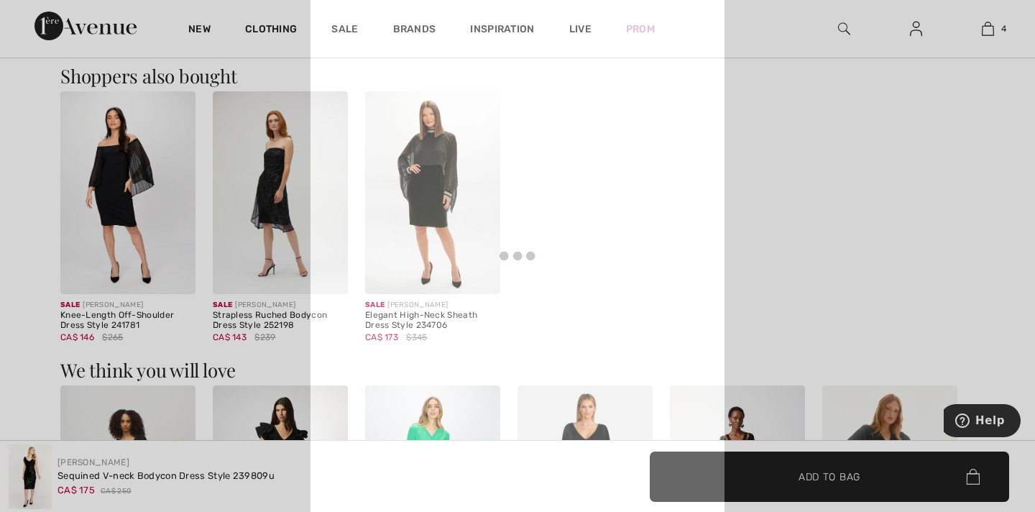
scroll to position [485, 0]
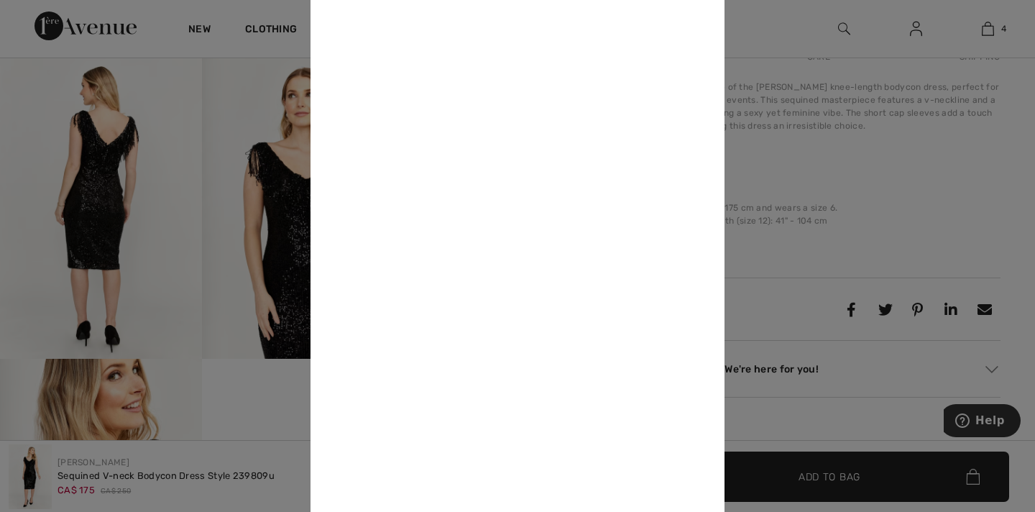
click at [774, 111] on div at bounding box center [517, 256] width 1035 height 512
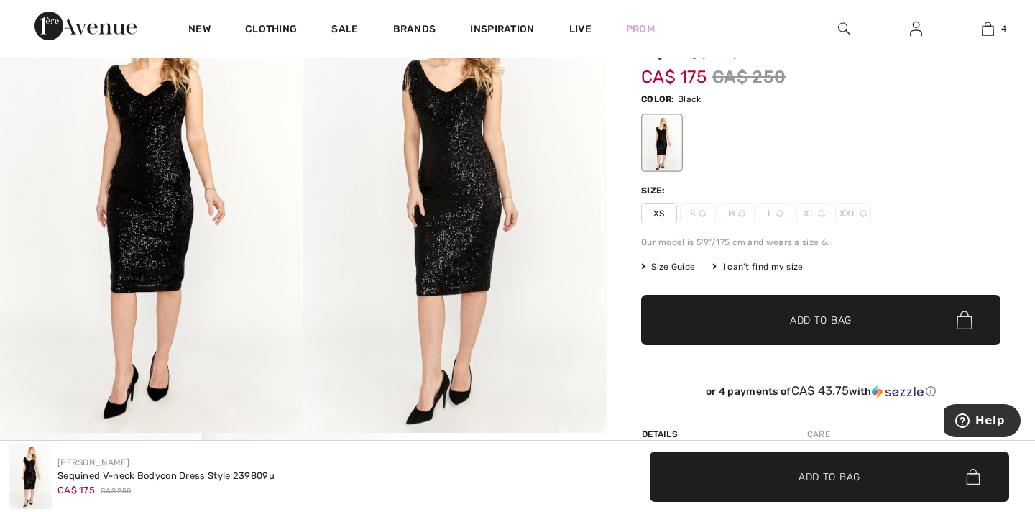
scroll to position [706, 0]
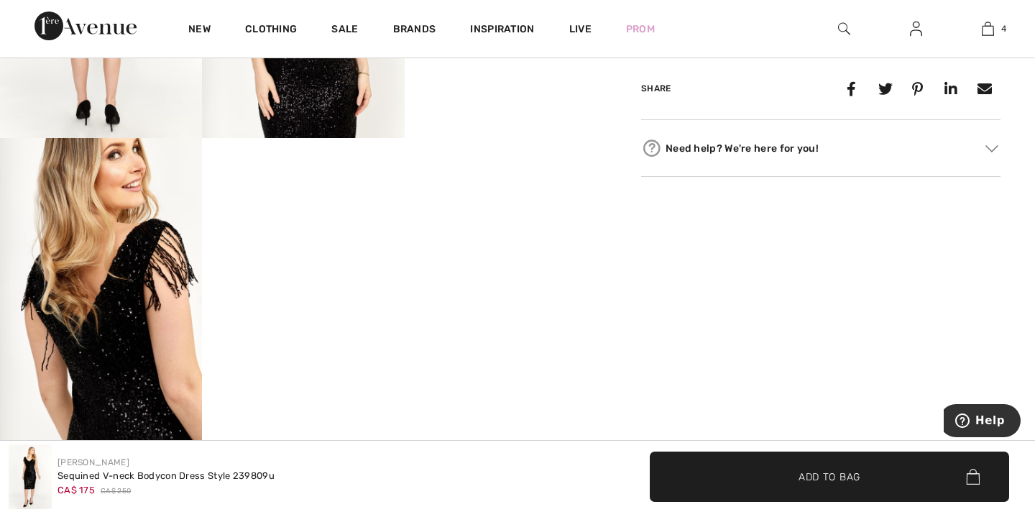
checkbox input "true"
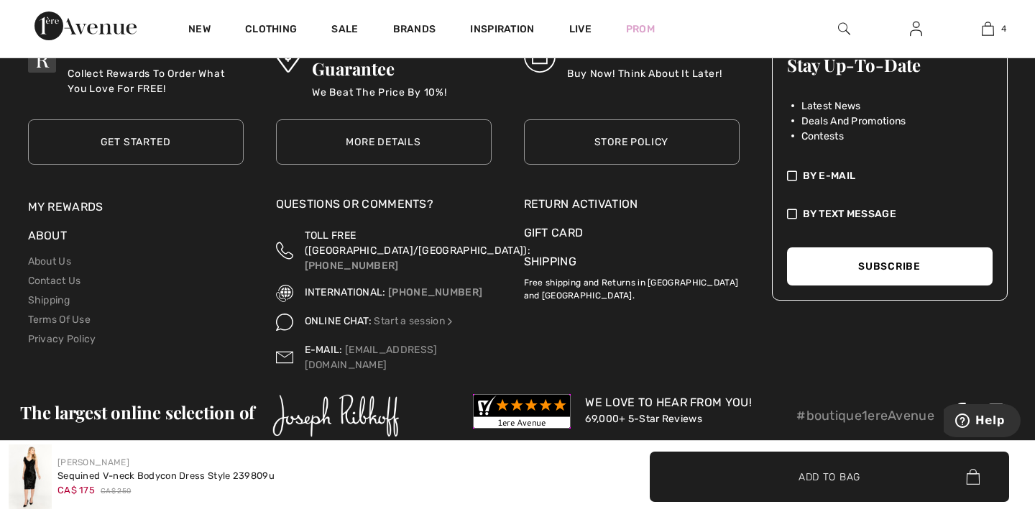
scroll to position [2361, 0]
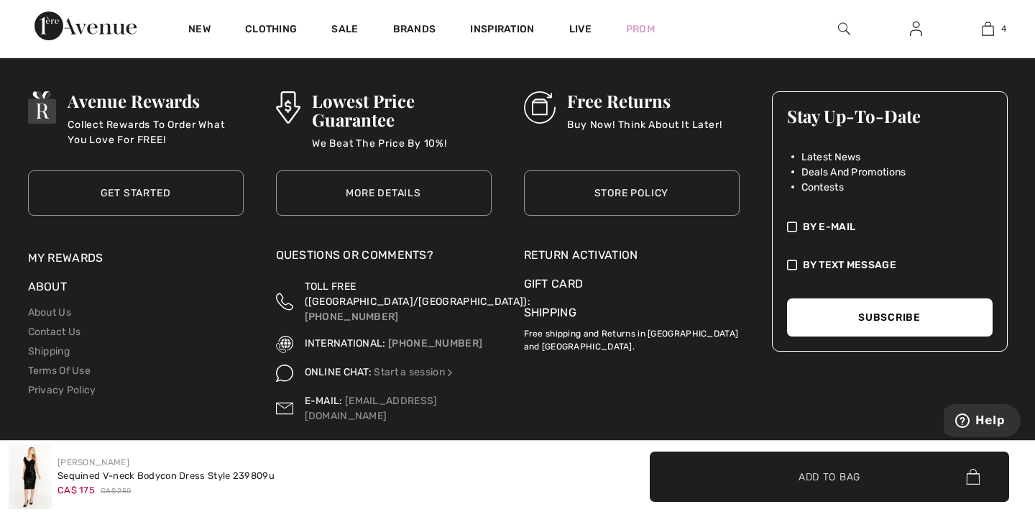
click at [612, 202] on link "Store Policy" at bounding box center [632, 192] width 216 height 45
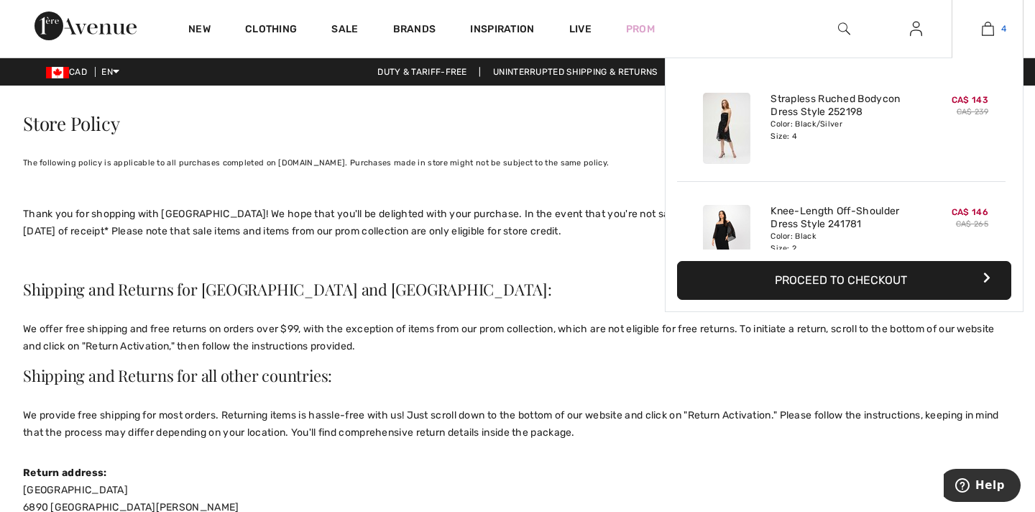
click at [986, 26] on img at bounding box center [988, 28] width 12 height 17
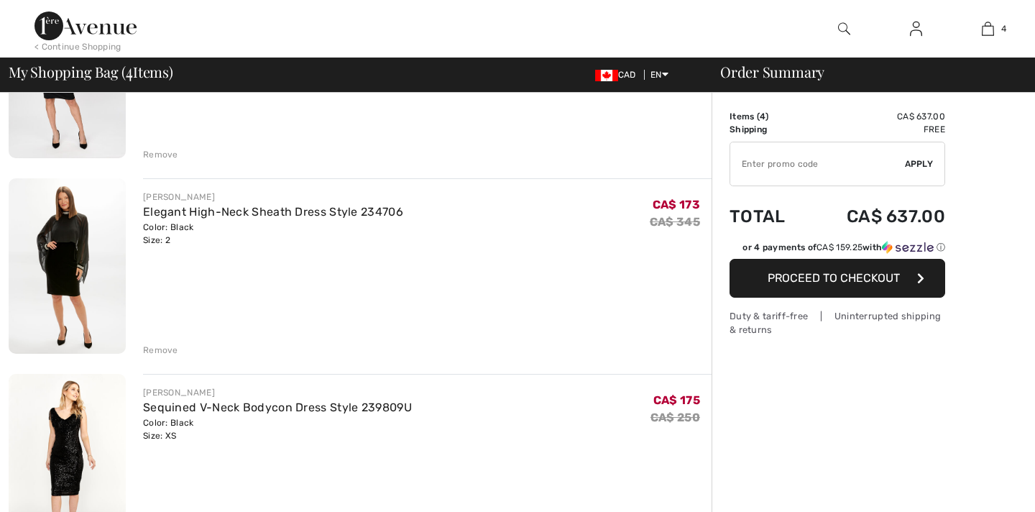
scroll to position [464, 0]
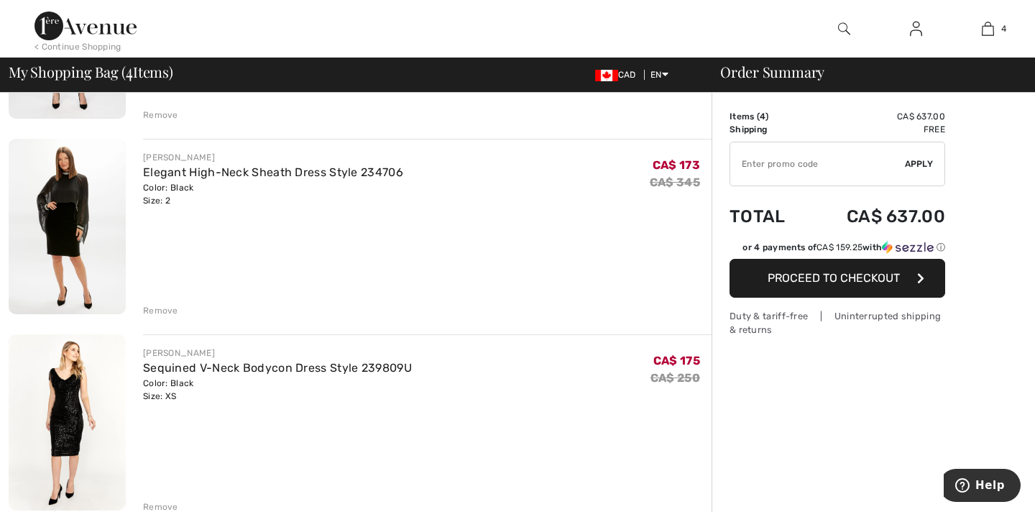
checkbox input "true"
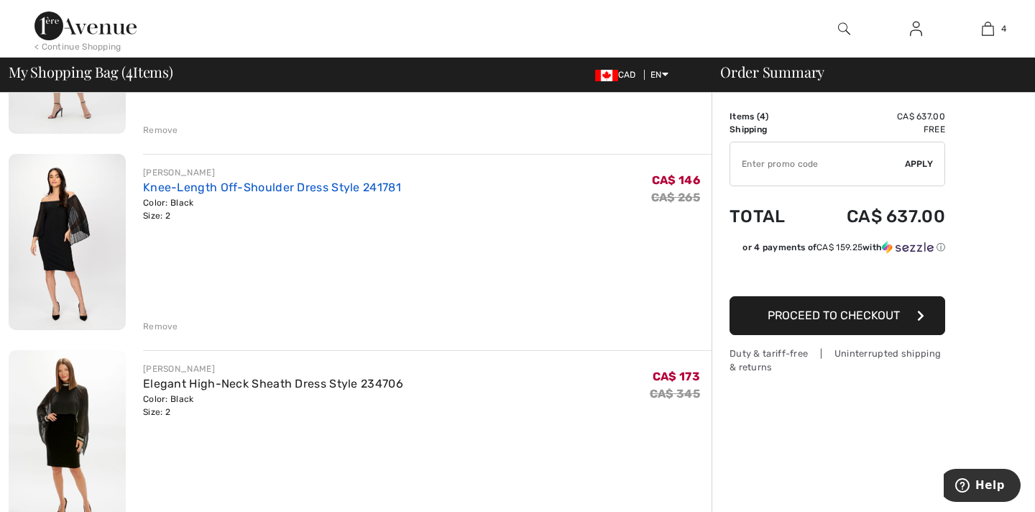
click at [361, 189] on link "Knee-Length Off-Shoulder Dress Style 241781" at bounding box center [272, 187] width 258 height 14
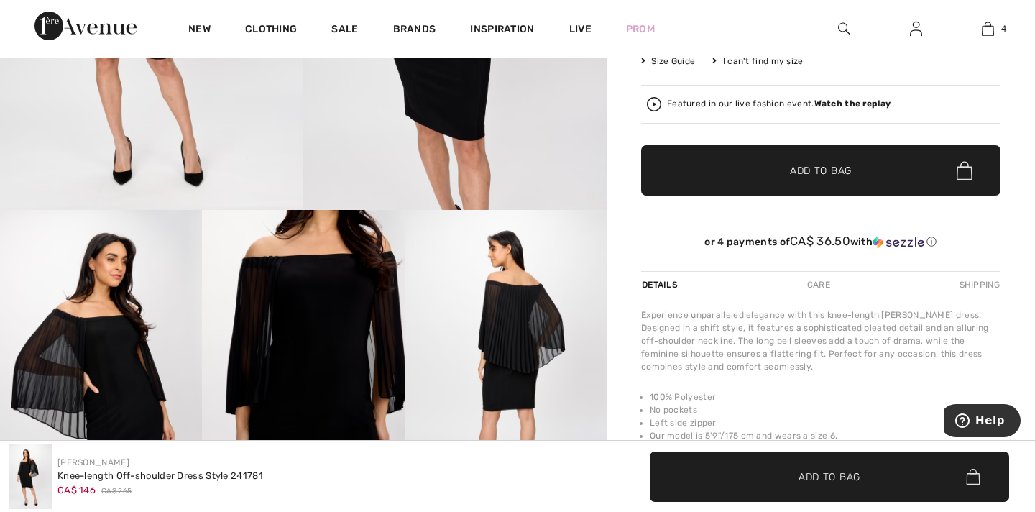
checkbox input "true"
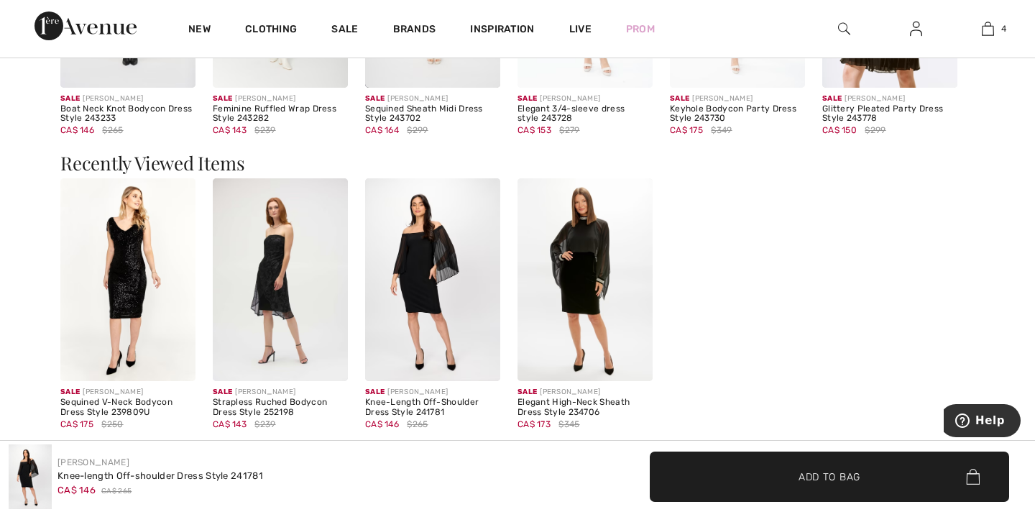
scroll to position [1229, 0]
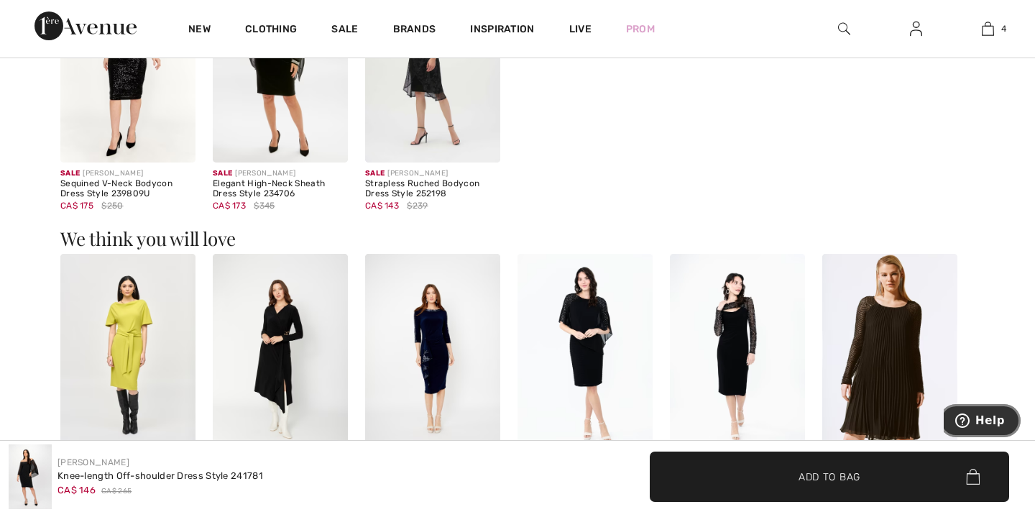
click at [970, 415] on icon "Help" at bounding box center [962, 420] width 14 height 14
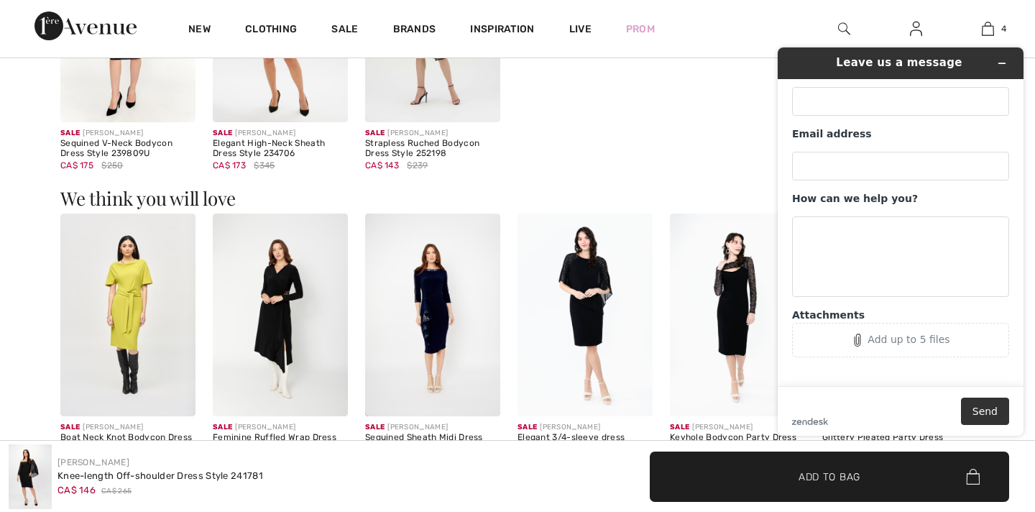
scroll to position [1290, 0]
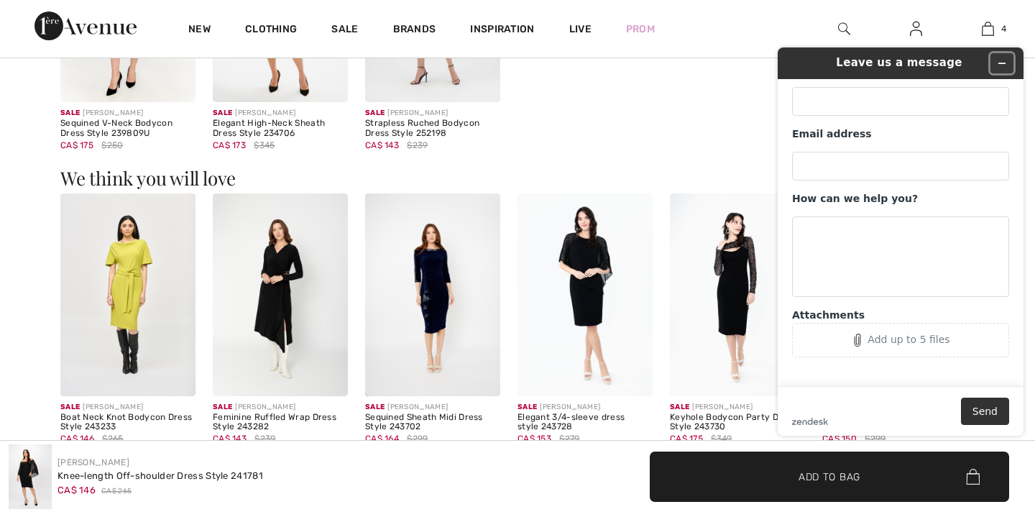
click at [1001, 60] on icon "Minimize widget" at bounding box center [1002, 63] width 10 height 10
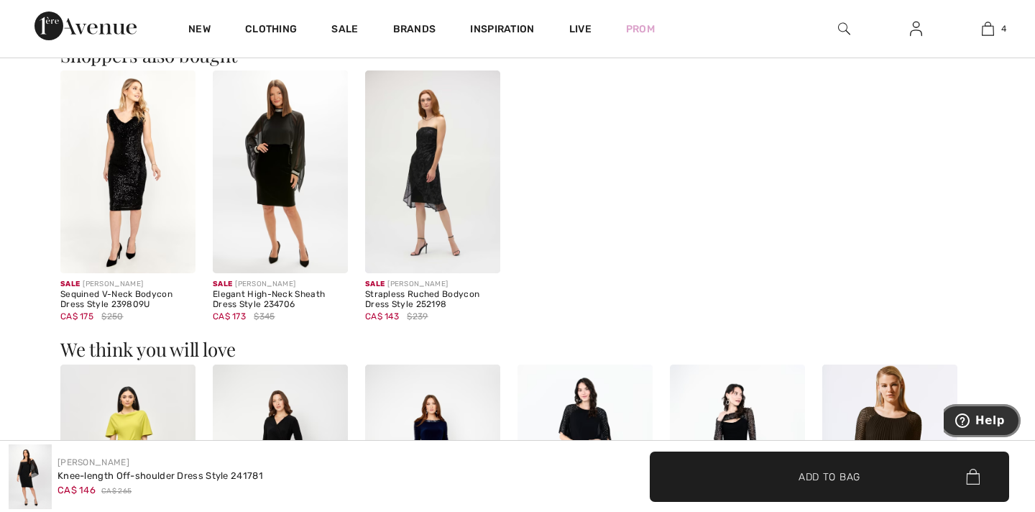
scroll to position [1109, 0]
